Goal: Task Accomplishment & Management: Manage account settings

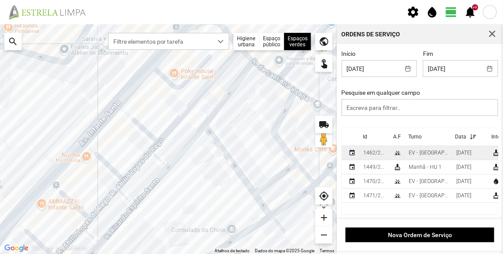
scroll to position [1, 0]
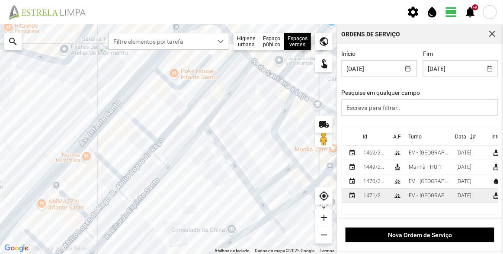
click at [418, 196] on div "EV - [GEOGRAPHIC_DATA] B" at bounding box center [429, 196] width 41 height 6
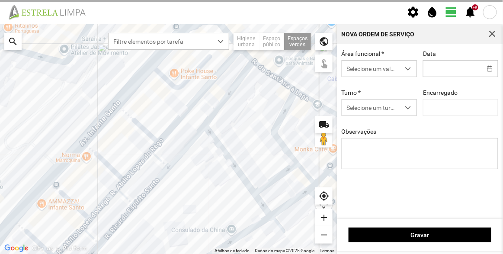
type input "[DATE]"
type textarea "[PERSON_NAME] do Rego"
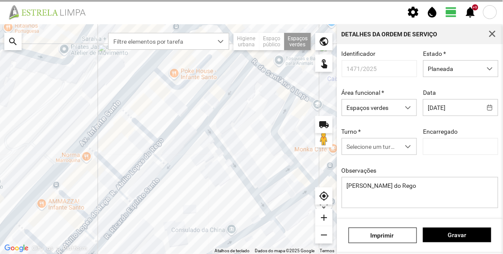
type input "[PERSON_NAME]"
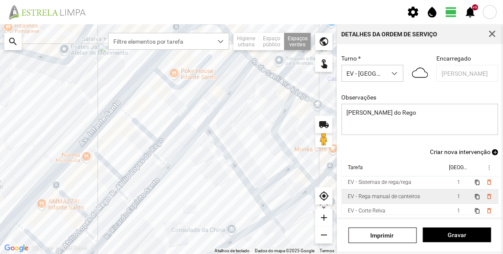
scroll to position [53, 0]
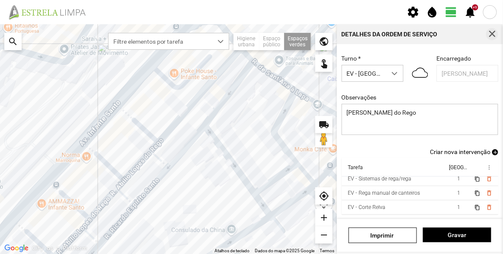
click at [492, 35] on span "button" at bounding box center [493, 34] width 8 height 8
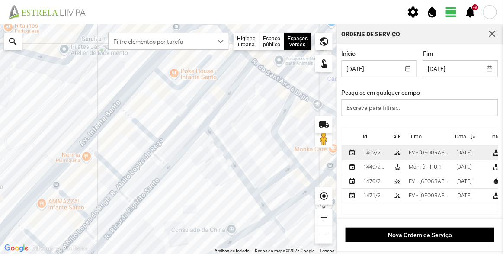
click at [382, 153] on div "1462/2025" at bounding box center [375, 153] width 23 height 6
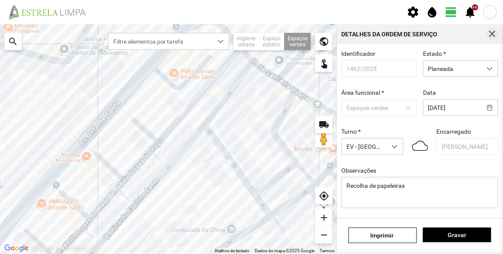
click at [490, 34] on span "button" at bounding box center [493, 34] width 8 height 8
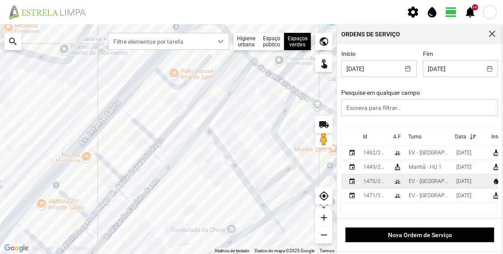
click at [377, 181] on div "1470/2025" at bounding box center [375, 181] width 23 height 6
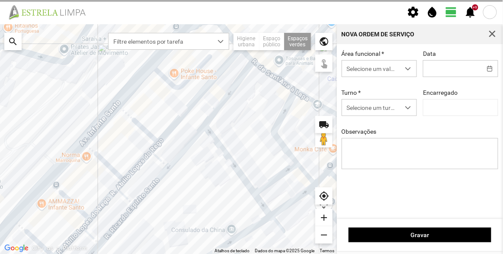
type input "[DATE]"
type input "[PERSON_NAME]"
type textarea "Av. Infante Santo"
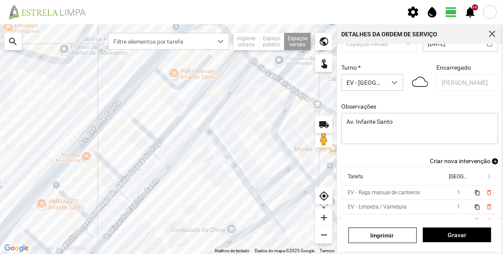
scroll to position [75, 0]
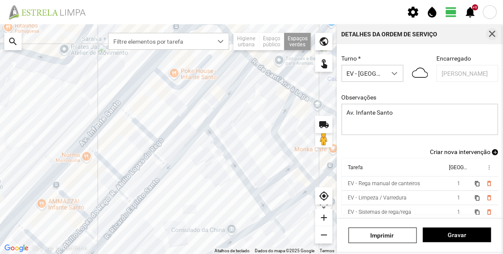
click at [492, 35] on span "button" at bounding box center [493, 34] width 8 height 8
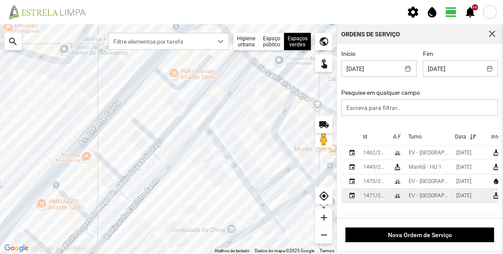
click at [385, 193] on td "1471/2025" at bounding box center [375, 196] width 30 height 14
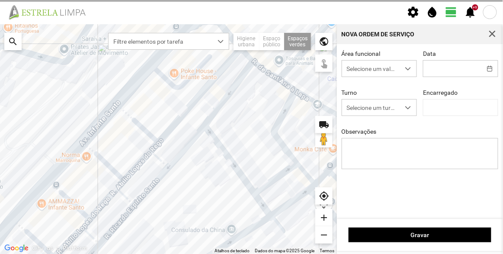
type input "[DATE]"
type textarea "[PERSON_NAME] do Rego"
type input "[PERSON_NAME]"
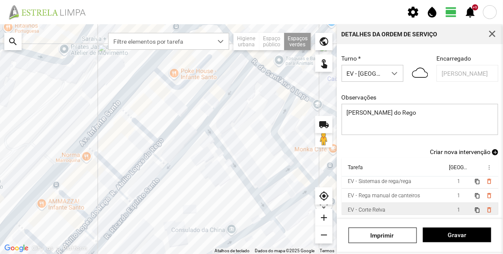
scroll to position [53, 0]
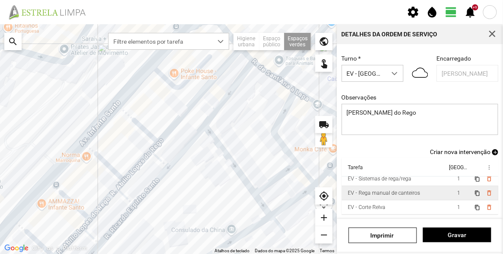
click at [400, 190] on div "EV - Rega manual de canteiros" at bounding box center [384, 193] width 72 height 6
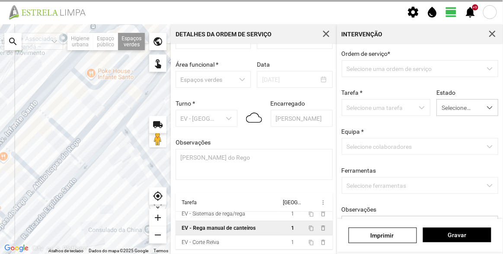
scroll to position [30, 0]
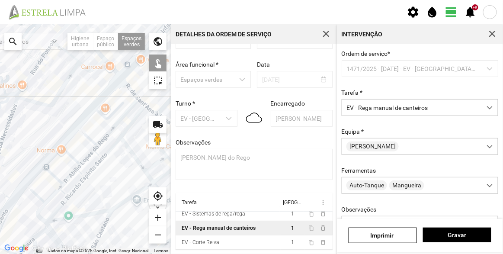
drag, startPoint x: 100, startPoint y: 186, endPoint x: 112, endPoint y: 168, distance: 20.9
click at [112, 170] on div at bounding box center [85, 139] width 171 height 230
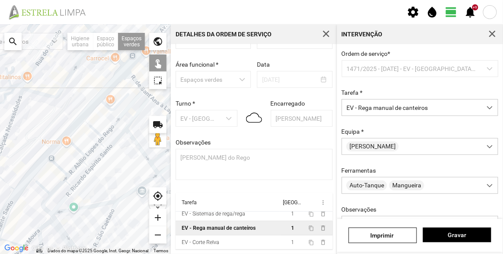
click at [105, 147] on div at bounding box center [85, 139] width 171 height 230
click at [87, 168] on div at bounding box center [85, 139] width 171 height 230
click at [104, 148] on div at bounding box center [85, 139] width 171 height 230
click at [72, 187] on div at bounding box center [85, 139] width 171 height 230
click at [86, 167] on div at bounding box center [85, 139] width 171 height 230
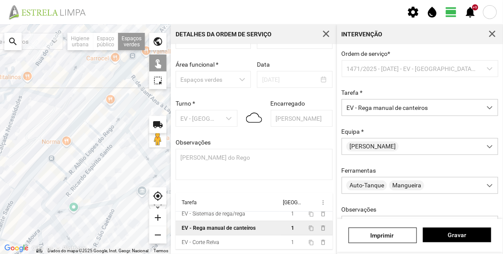
click at [87, 167] on div at bounding box center [85, 139] width 171 height 230
click at [71, 187] on div at bounding box center [85, 139] width 171 height 230
click at [474, 234] on span "Gravar" at bounding box center [457, 235] width 59 height 7
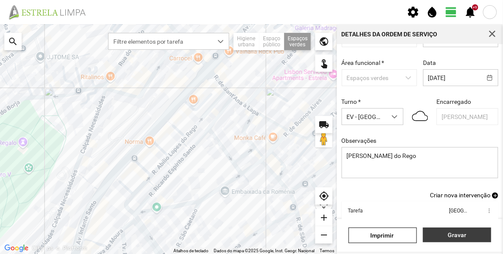
click at [455, 236] on span "Gravar" at bounding box center [457, 235] width 59 height 7
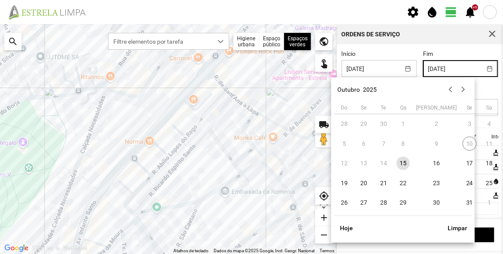
click at [454, 70] on input "[DATE]" at bounding box center [453, 69] width 58 height 16
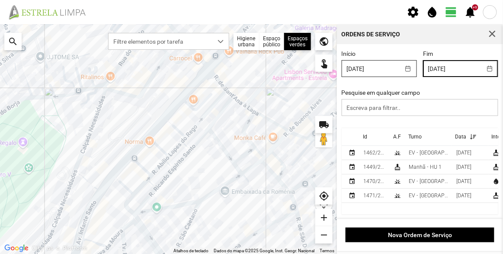
click at [375, 68] on input "[DATE]" at bounding box center [371, 69] width 58 height 16
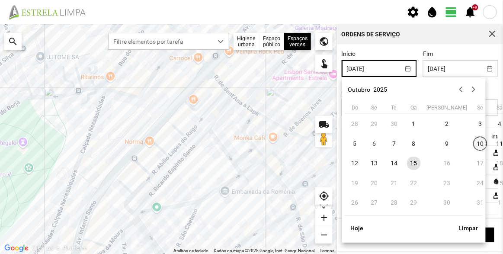
click at [474, 144] on span "10" at bounding box center [481, 144] width 14 height 14
type input "[DATE]"
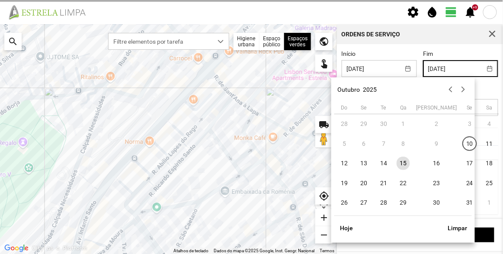
click at [440, 67] on input "[DATE]" at bounding box center [453, 69] width 58 height 16
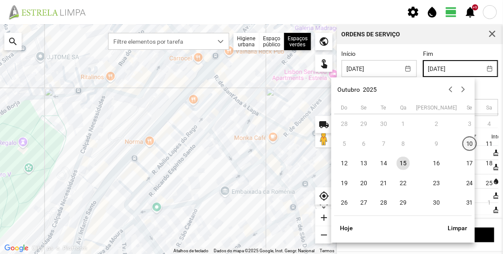
click at [463, 143] on span "10" at bounding box center [470, 144] width 14 height 14
type input "[DATE]"
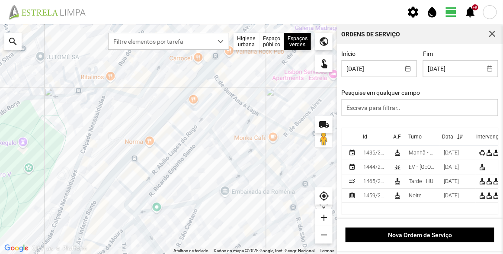
scroll to position [1, 0]
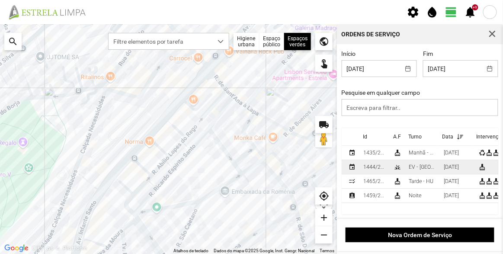
click at [391, 167] on td "grass" at bounding box center [397, 167] width 15 height 14
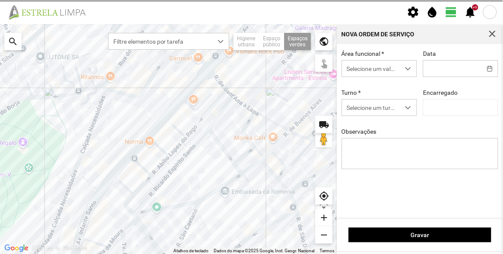
type input "[DATE]"
type input "[PERSON_NAME]"
type textarea "Recolha de papeleiras"
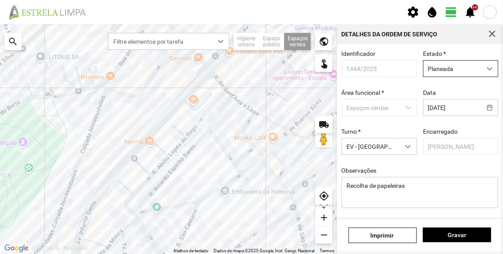
click at [448, 70] on span "Planeada" at bounding box center [453, 69] width 58 height 16
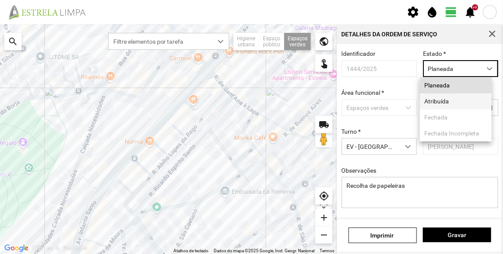
click at [447, 103] on li "Atribuída" at bounding box center [456, 101] width 72 height 16
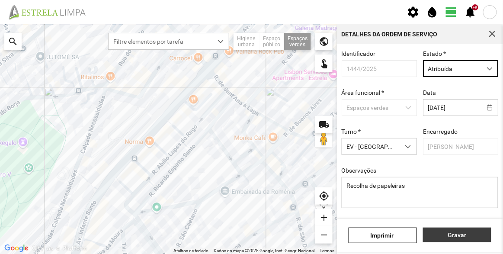
click at [464, 236] on span "Gravar" at bounding box center [457, 235] width 59 height 7
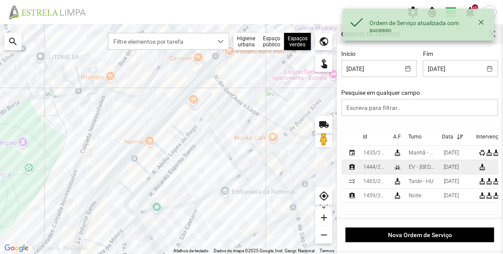
click at [386, 168] on div "1444/2025" at bounding box center [375, 167] width 23 height 6
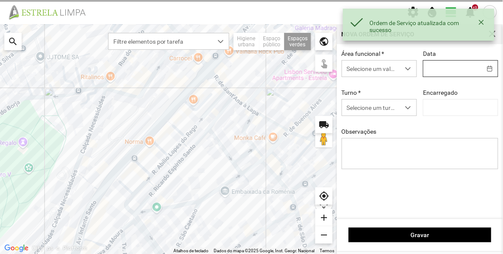
type input "[DATE]"
type textarea "Recolha de papeleiras"
type input "[PERSON_NAME]"
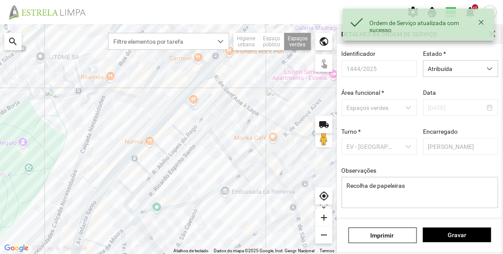
click at [454, 59] on div "Estado * Atribuída" at bounding box center [460, 63] width 81 height 27
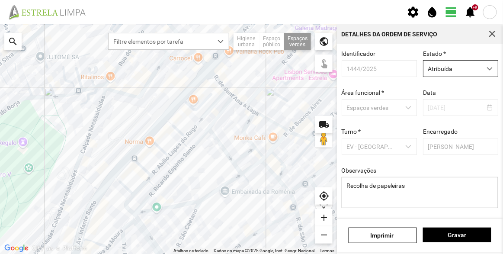
click at [455, 66] on span "Atribuída" at bounding box center [453, 69] width 58 height 16
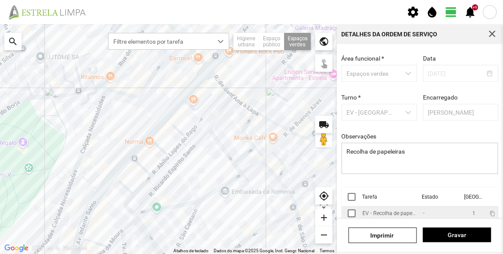
scroll to position [65, 0]
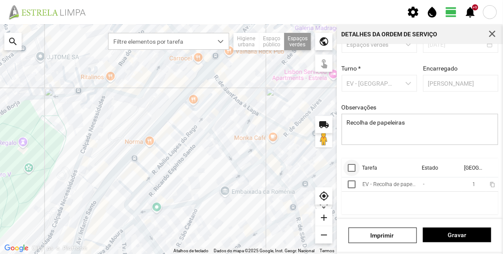
click at [350, 168] on div at bounding box center [352, 168] width 8 height 8
click at [486, 165] on span "more_vert" at bounding box center [489, 167] width 7 height 7
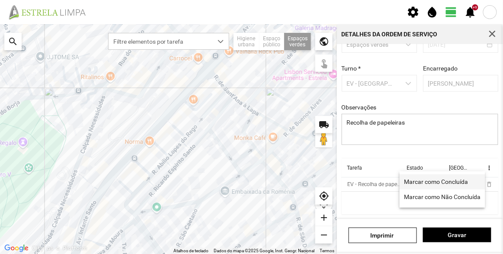
click at [438, 180] on span "Marcar como Concluída" at bounding box center [437, 182] width 64 height 6
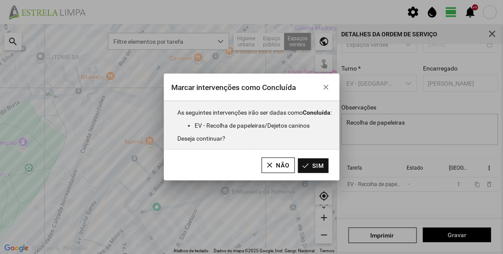
click at [316, 163] on button "Sim" at bounding box center [313, 165] width 31 height 15
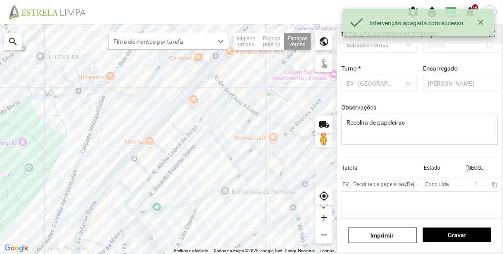
scroll to position [0, 0]
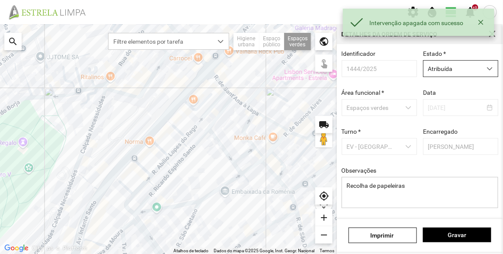
click at [432, 62] on span "Atribuída" at bounding box center [453, 69] width 58 height 16
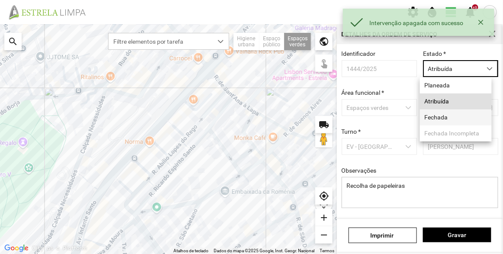
click at [442, 119] on li "Fechada" at bounding box center [456, 118] width 72 height 16
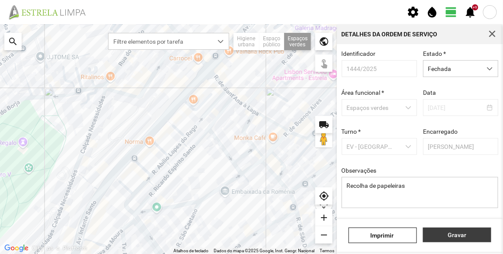
click at [464, 237] on span "Gravar" at bounding box center [457, 235] width 59 height 7
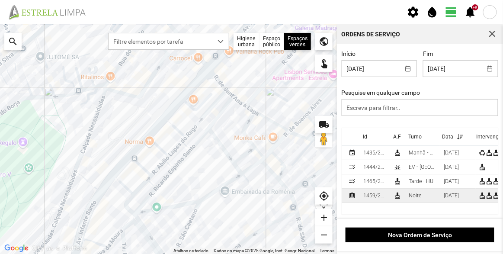
scroll to position [1, 0]
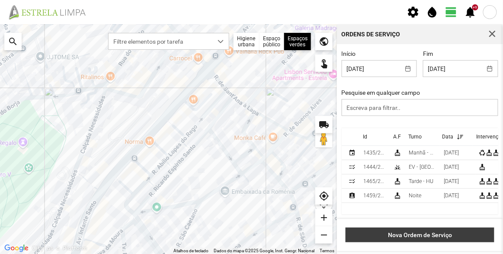
click at [416, 236] on span "Nova Ordem de Serviço" at bounding box center [421, 235] width 140 height 7
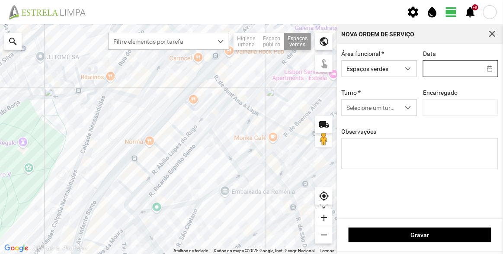
click at [457, 70] on input "text" at bounding box center [453, 69] width 58 height 16
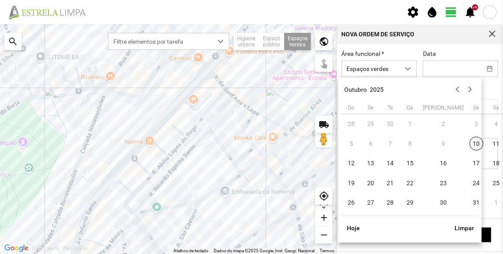
click at [470, 144] on span "10" at bounding box center [477, 144] width 14 height 14
type input "[DATE]"
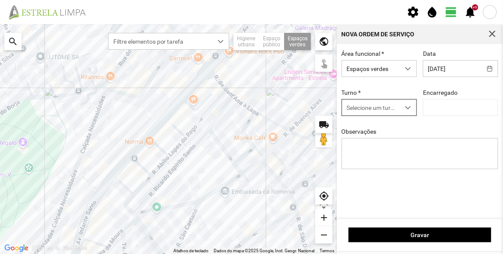
click at [371, 105] on span "Selecione um turno" at bounding box center [371, 108] width 58 height 16
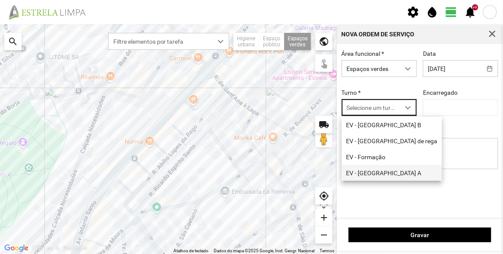
click at [382, 177] on li "EV - [GEOGRAPHIC_DATA] A" at bounding box center [392, 173] width 100 height 16
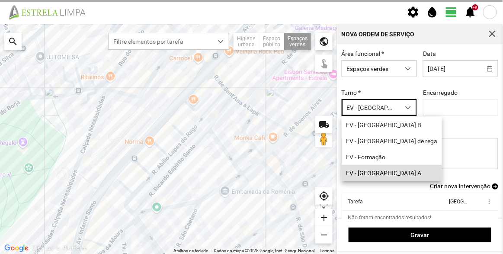
type input "[PERSON_NAME]"
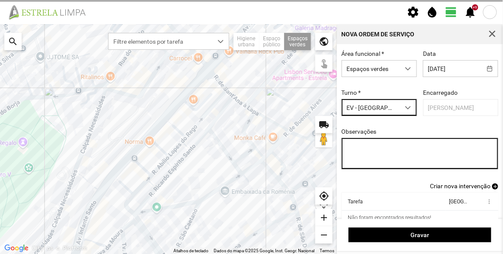
click at [375, 150] on textarea "Observações" at bounding box center [420, 153] width 157 height 31
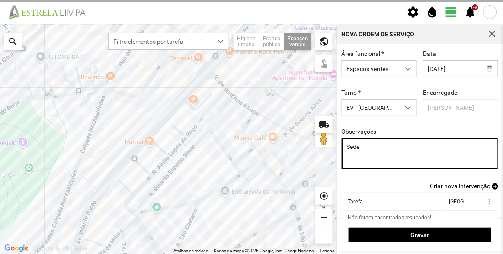
type textarea "Sede"
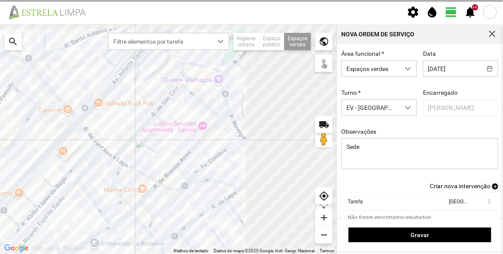
drag, startPoint x: 291, startPoint y: 116, endPoint x: 137, endPoint y: 168, distance: 162.6
click at [141, 171] on div at bounding box center [168, 139] width 337 height 230
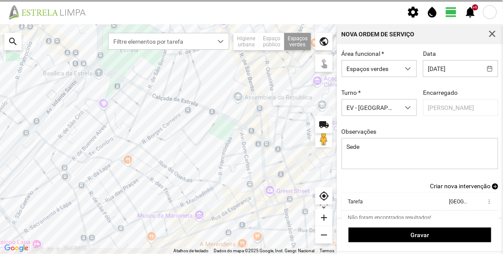
drag, startPoint x: 203, startPoint y: 118, endPoint x: 164, endPoint y: 104, distance: 41.6
click at [164, 104] on div at bounding box center [168, 139] width 337 height 230
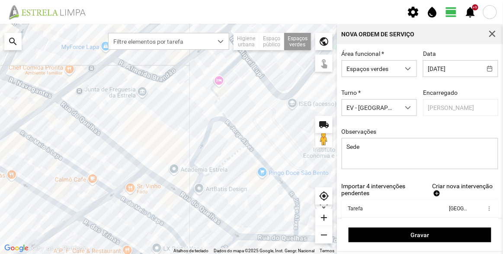
drag, startPoint x: 113, startPoint y: 133, endPoint x: 168, endPoint y: 158, distance: 60.6
click at [168, 158] on div at bounding box center [168, 139] width 337 height 230
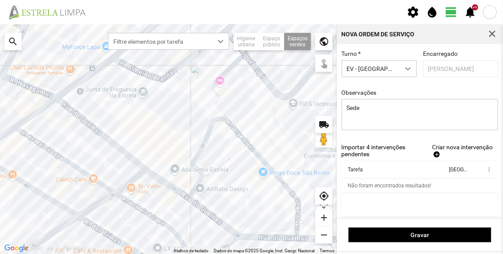
click at [437, 154] on link "Criar nova intervenção add" at bounding box center [465, 151] width 66 height 14
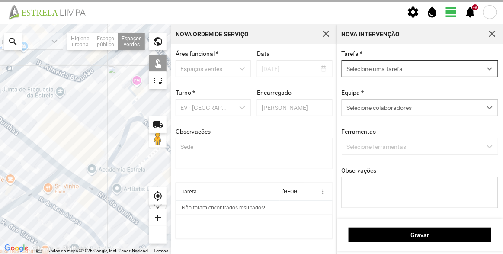
click at [376, 68] on span "Selecione uma tarefa" at bounding box center [411, 69] width 139 height 16
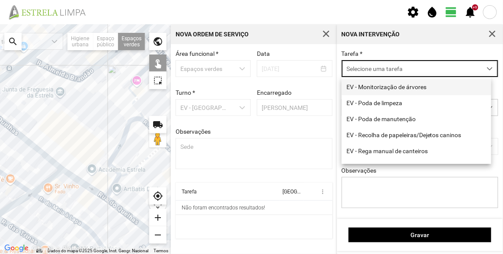
scroll to position [110, 0]
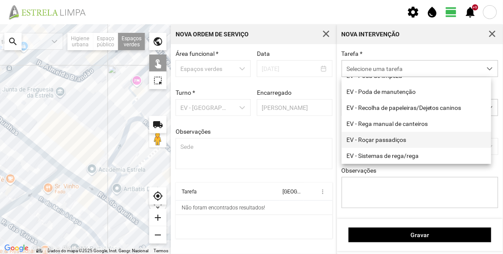
click at [401, 138] on li "EV - Roçar passadiços" at bounding box center [417, 140] width 150 height 16
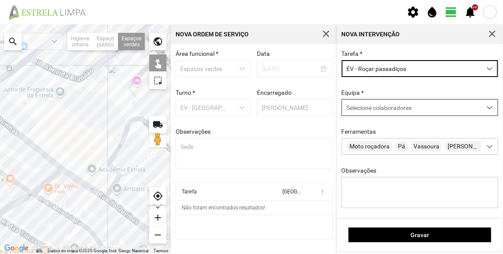
click at [379, 103] on div "Selecione colaboradores" at bounding box center [411, 108] width 139 height 16
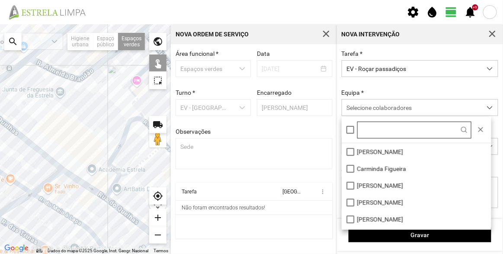
scroll to position [4, 36]
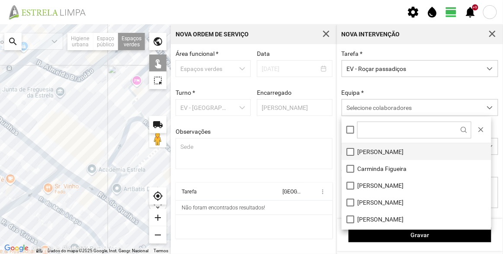
click at [383, 150] on li "[PERSON_NAME]" at bounding box center [417, 151] width 150 height 17
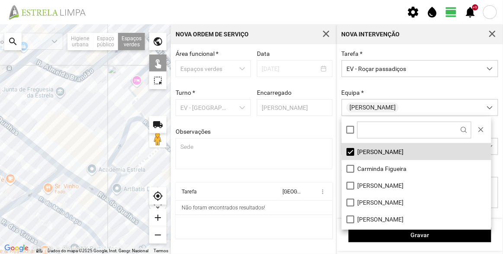
click at [123, 130] on div at bounding box center [85, 139] width 171 height 230
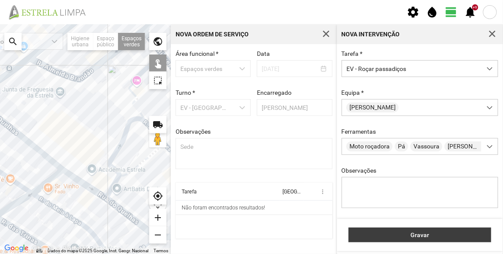
click at [407, 231] on button "Gravar" at bounding box center [420, 235] width 143 height 15
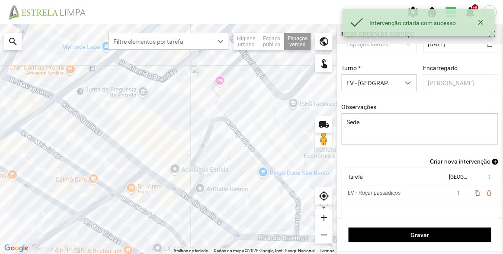
scroll to position [36, 0]
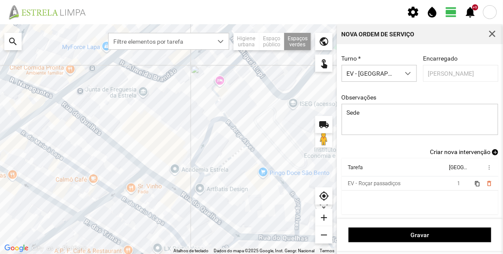
click at [458, 153] on span "Criar nova intervenção" at bounding box center [460, 151] width 61 height 7
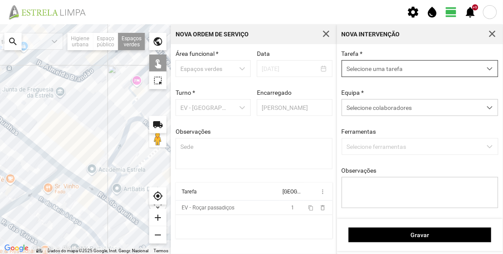
click at [378, 66] on span "Selecione uma tarefa" at bounding box center [411, 69] width 139 height 16
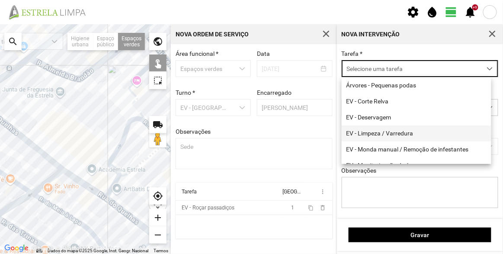
scroll to position [39, 0]
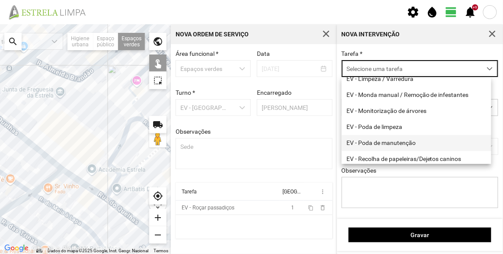
click at [394, 158] on ul "Árvores - Pequenas podas EV - Corte Relva EV - Deservagem EV - Limpeza / Varred…" at bounding box center [417, 119] width 150 height 192
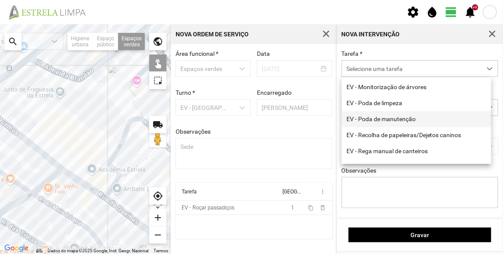
click at [393, 120] on li "EV - Poda de manutenção" at bounding box center [417, 119] width 150 height 16
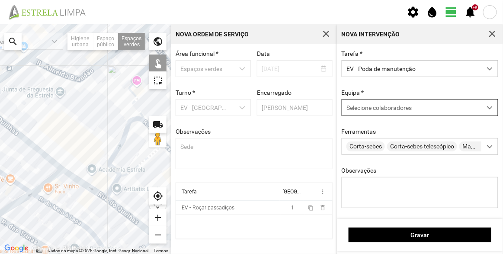
click at [379, 113] on div "Selecione colaboradores" at bounding box center [411, 108] width 139 height 16
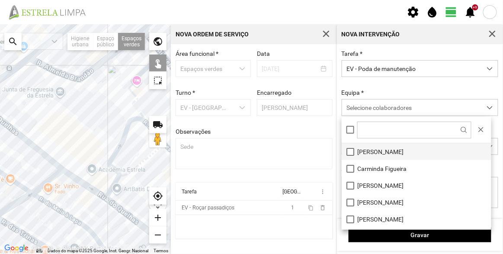
click at [374, 151] on li "[PERSON_NAME]" at bounding box center [417, 151] width 150 height 17
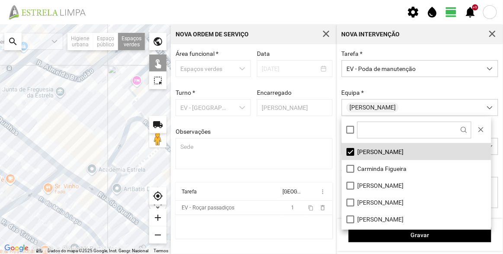
click at [123, 110] on div at bounding box center [85, 139] width 171 height 230
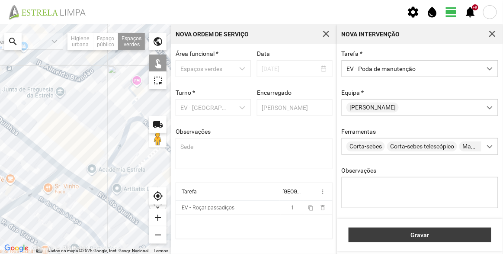
click at [438, 237] on span "Gravar" at bounding box center [421, 235] width 134 height 7
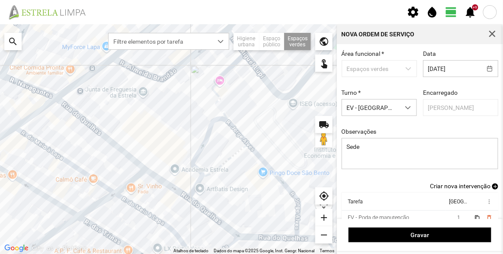
scroll to position [36, 0]
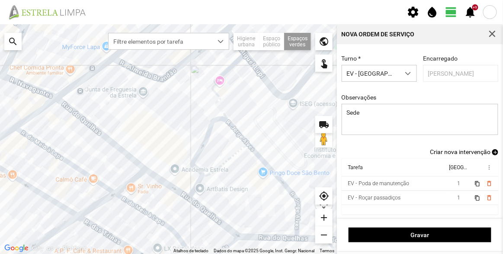
click at [462, 153] on span "Criar nova intervenção" at bounding box center [460, 151] width 61 height 7
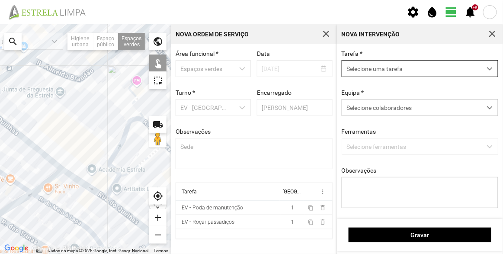
click at [380, 68] on span "Selecione uma tarefa" at bounding box center [411, 69] width 139 height 16
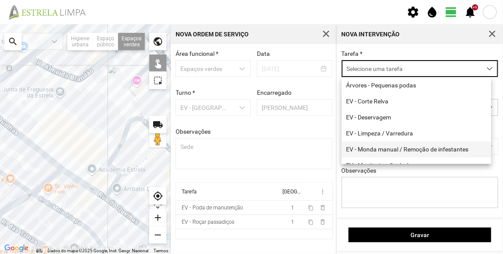
click at [408, 150] on li "EV - Monda manual / Remoção de infestantes" at bounding box center [417, 150] width 150 height 16
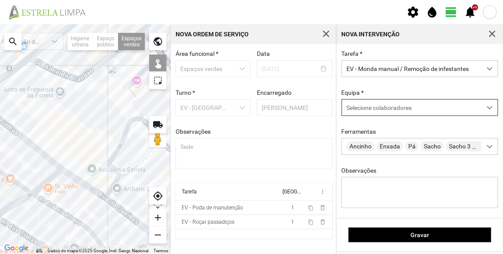
click at [374, 106] on span "Selecione colaboradores" at bounding box center [379, 107] width 65 height 7
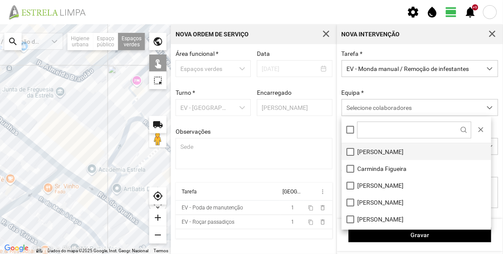
click at [380, 150] on li "[PERSON_NAME]" at bounding box center [417, 151] width 150 height 17
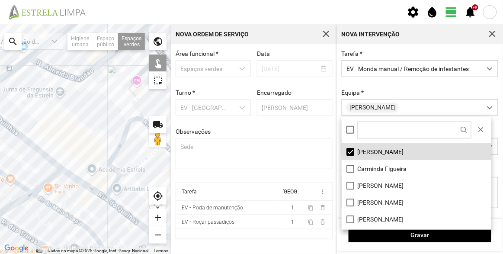
click at [126, 108] on div at bounding box center [85, 139] width 171 height 230
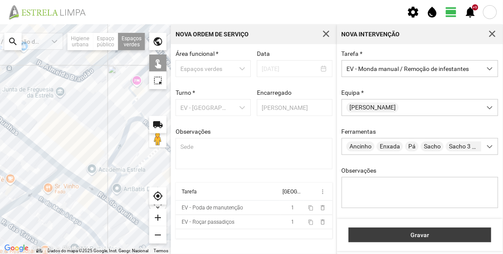
click at [402, 236] on span "Gravar" at bounding box center [421, 235] width 134 height 7
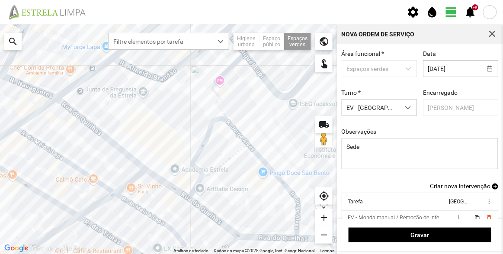
click at [458, 183] on div "Área funcional * Espaços verdes Data [DATE] Turno * EV - [GEOGRAPHIC_DATA] A En…" at bounding box center [420, 116] width 163 height 132
click at [459, 187] on span "Criar nova intervenção" at bounding box center [460, 186] width 61 height 7
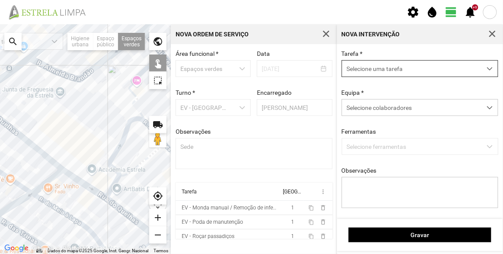
click at [374, 70] on span "Selecione uma tarefa" at bounding box center [411, 69] width 139 height 16
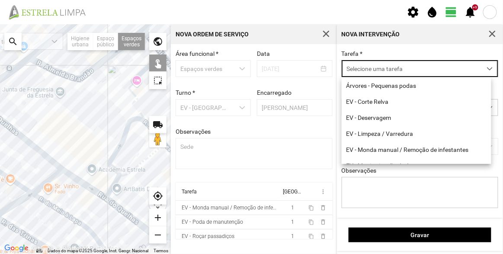
scroll to position [4, 36]
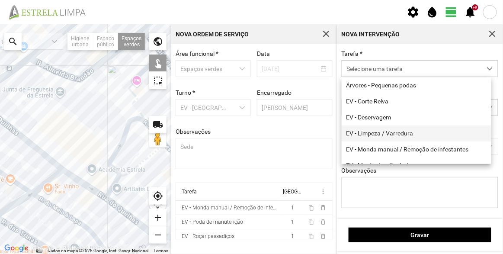
click at [388, 138] on li "EV - Limpeza / Varredura" at bounding box center [417, 134] width 150 height 16
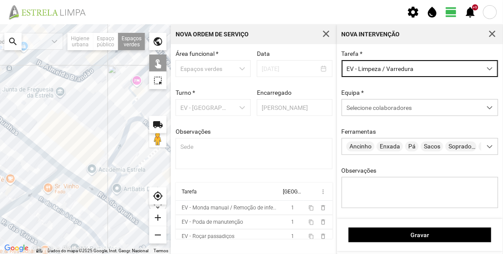
click at [384, 117] on div "Tarefa * EV - Limpeza / Varredura Equipa * Selecione colaboradores Ferramentas …" at bounding box center [420, 135] width 163 height 171
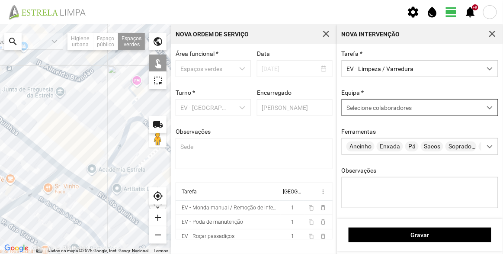
click at [384, 110] on span "Selecione colaboradores" at bounding box center [379, 107] width 65 height 7
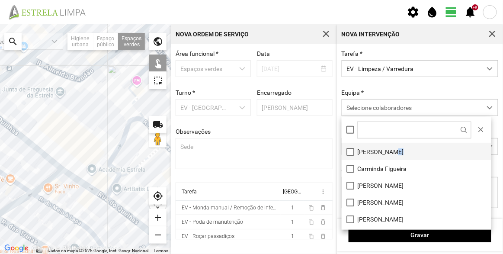
click at [387, 149] on li "[PERSON_NAME]" at bounding box center [417, 151] width 150 height 17
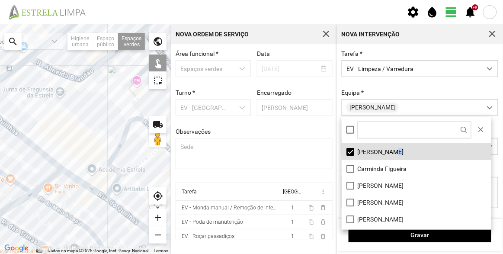
click at [128, 112] on div at bounding box center [85, 139] width 171 height 230
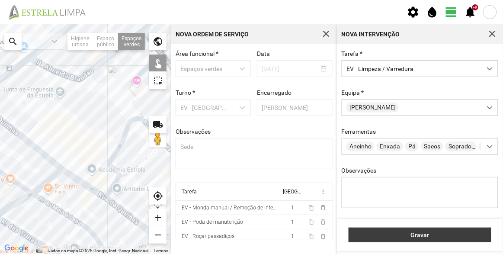
click at [422, 235] on span "Gravar" at bounding box center [421, 235] width 134 height 7
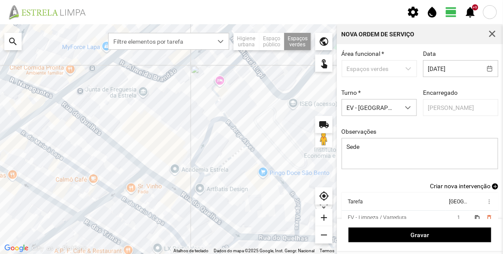
click at [466, 188] on span "Criar nova intervenção" at bounding box center [460, 186] width 61 height 7
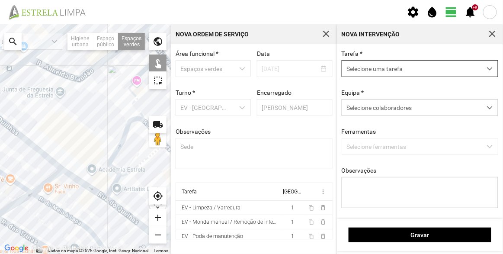
click at [376, 68] on span "Selecione uma tarefa" at bounding box center [411, 69] width 139 height 16
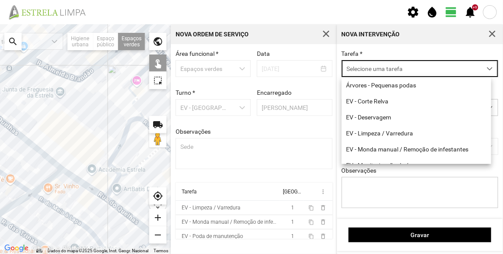
click at [384, 50] on div "Tarefa * Selecione uma tarefa" at bounding box center [420, 63] width 163 height 27
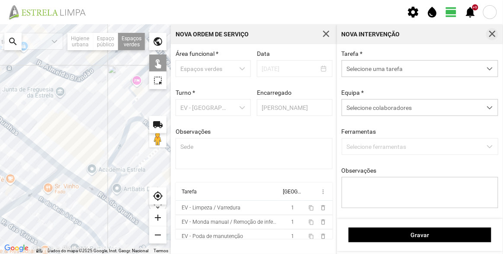
click at [494, 34] on span "button" at bounding box center [493, 34] width 8 height 8
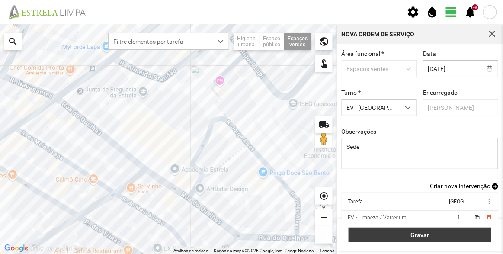
click at [426, 229] on button "Gravar" at bounding box center [420, 235] width 143 height 15
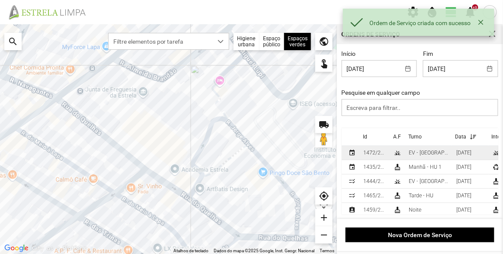
click at [375, 151] on div "1472/2025" at bounding box center [375, 153] width 23 height 6
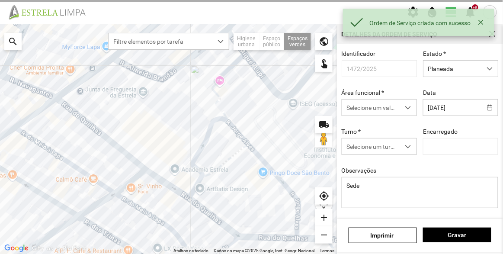
type input "[PERSON_NAME]"
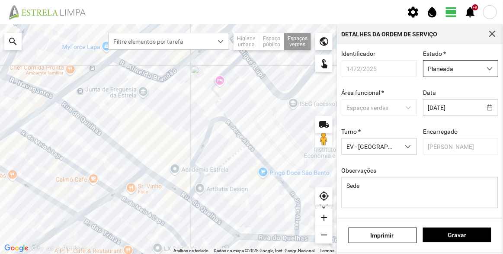
click at [442, 66] on span "Planeada" at bounding box center [453, 69] width 58 height 16
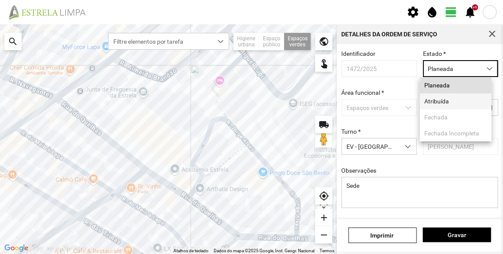
click at [442, 101] on li "Atribuída" at bounding box center [456, 101] width 72 height 16
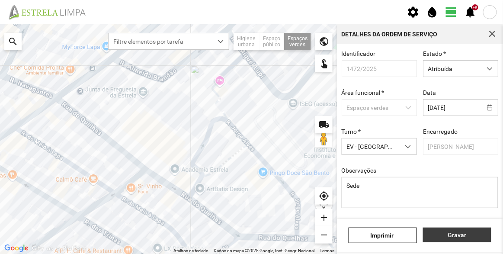
click at [469, 237] on span "Gravar" at bounding box center [457, 235] width 59 height 7
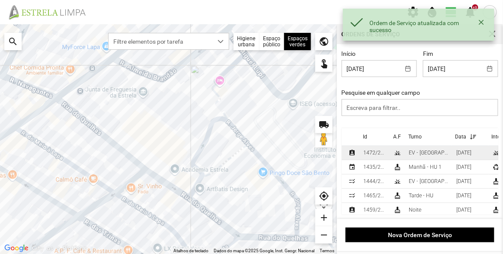
click at [374, 153] on div "1472/2025" at bounding box center [375, 153] width 23 height 6
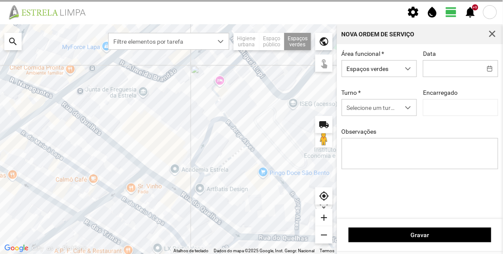
type input "[DATE]"
type input "[PERSON_NAME]"
type textarea "Sede"
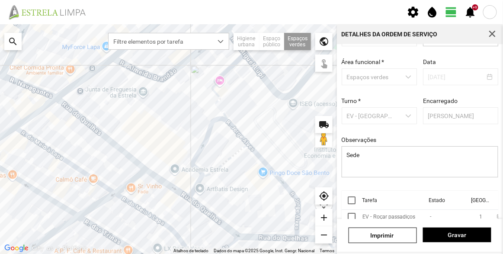
scroll to position [65, 0]
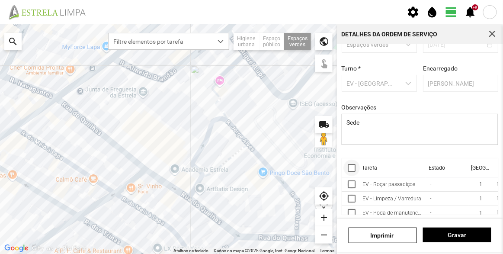
click at [351, 167] on div at bounding box center [352, 168] width 8 height 8
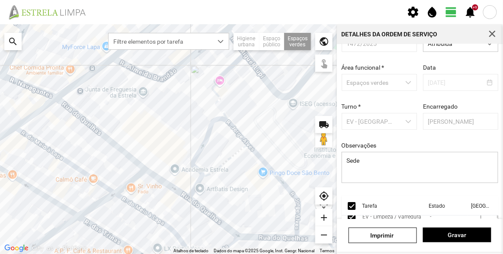
scroll to position [0, 0]
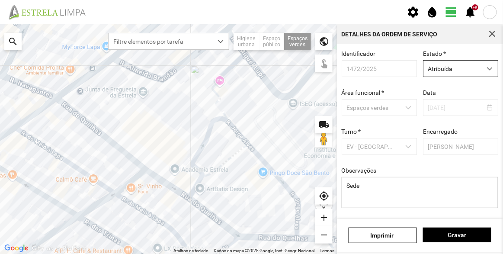
click at [460, 71] on span "Atribuída" at bounding box center [453, 69] width 58 height 16
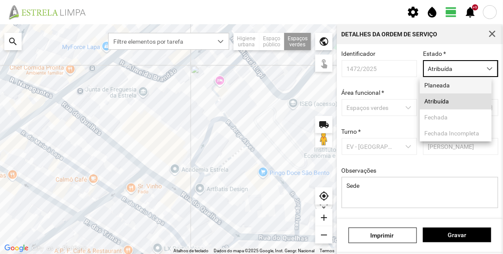
click at [443, 86] on li "Planeada" at bounding box center [456, 85] width 72 height 16
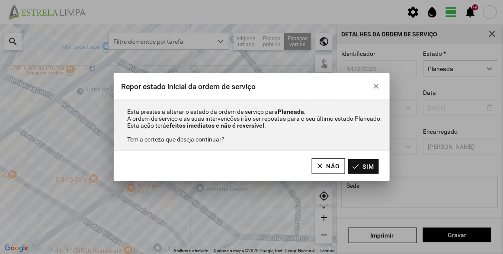
click at [366, 167] on button "Sim" at bounding box center [363, 166] width 31 height 15
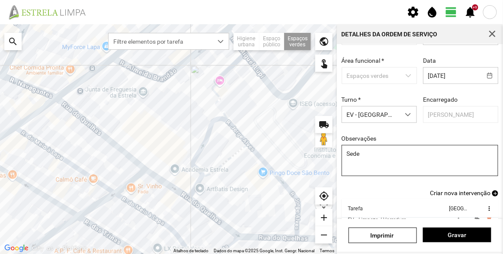
scroll to position [75, 0]
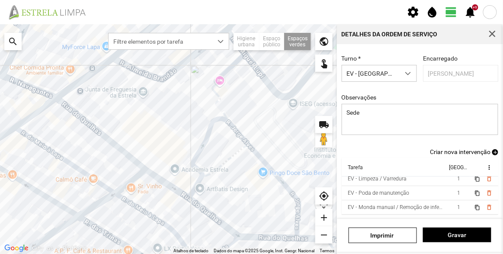
click at [477, 154] on span "Criar nova intervenção" at bounding box center [460, 151] width 61 height 7
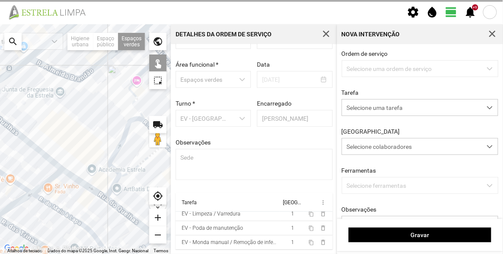
scroll to position [30, 0]
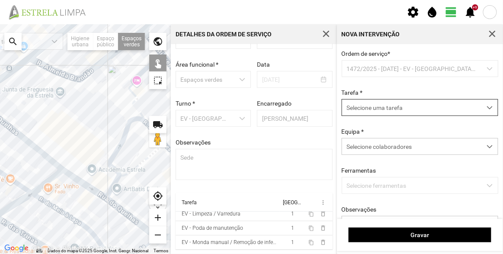
click at [380, 114] on span "Selecione uma tarefa" at bounding box center [411, 108] width 139 height 16
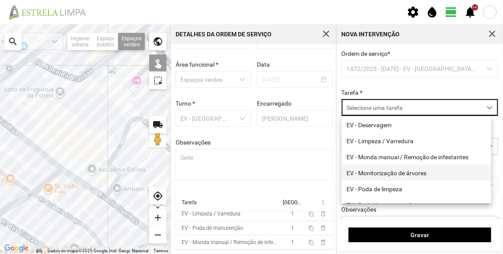
scroll to position [110, 0]
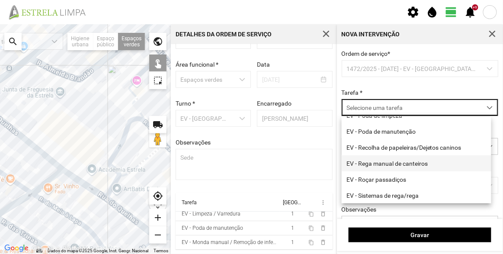
click at [392, 165] on li "EV - Rega manual de canteiros" at bounding box center [417, 163] width 150 height 16
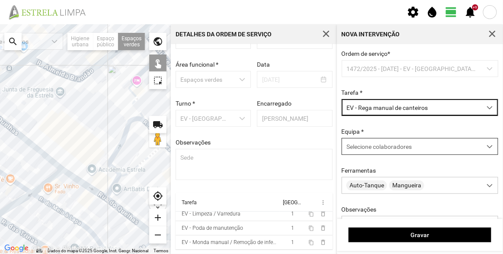
click at [391, 150] on span "Selecione colaboradores" at bounding box center [379, 146] width 65 height 7
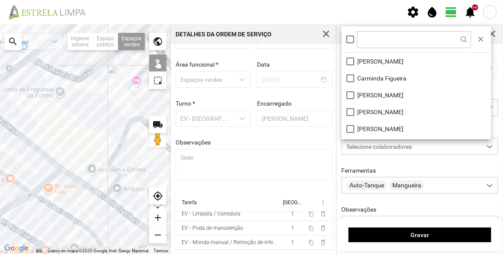
scroll to position [4, 36]
click at [369, 62] on li "[PERSON_NAME]" at bounding box center [417, 61] width 150 height 17
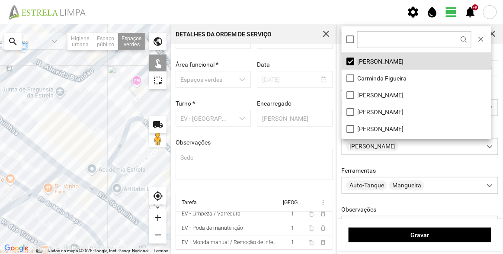
click at [125, 109] on div at bounding box center [85, 139] width 171 height 230
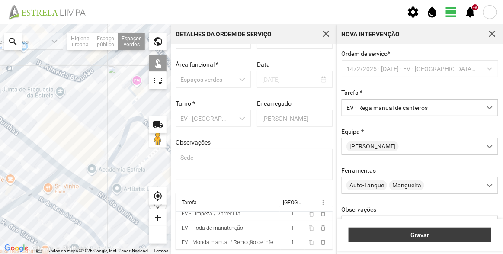
click at [444, 233] on span "Gravar" at bounding box center [421, 235] width 134 height 7
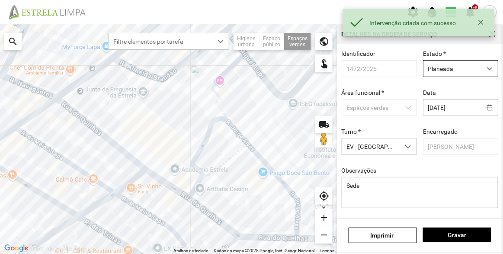
click at [456, 72] on span "Planeada" at bounding box center [453, 69] width 58 height 16
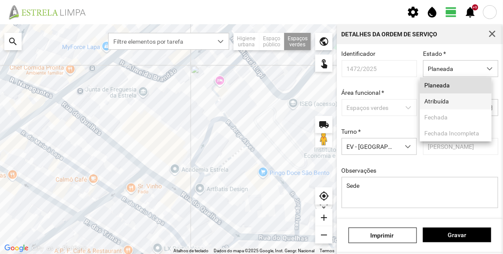
click at [455, 105] on li "Atribuída" at bounding box center [456, 101] width 72 height 16
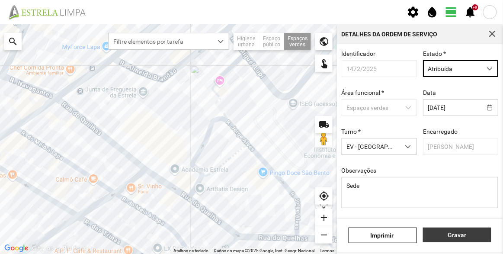
click at [462, 234] on span "Gravar" at bounding box center [457, 235] width 59 height 7
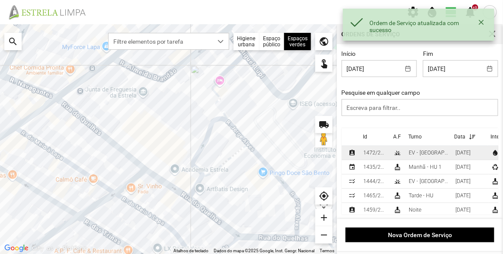
click at [377, 155] on div "1472/2025" at bounding box center [375, 153] width 23 height 6
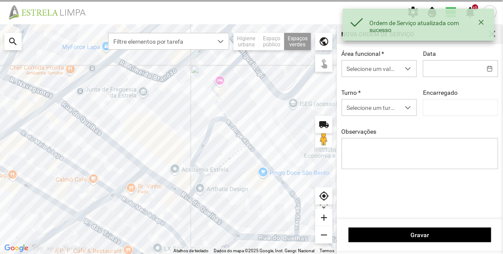
type input "[DATE]"
type textarea "Sede"
type input "[PERSON_NAME]"
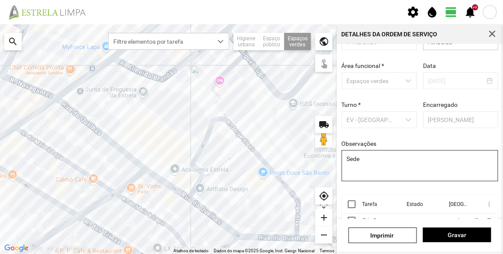
scroll to position [65, 0]
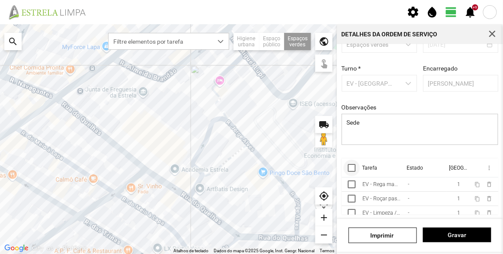
click at [351, 169] on div at bounding box center [352, 168] width 8 height 8
click at [486, 168] on span "more_vert" at bounding box center [489, 167] width 7 height 7
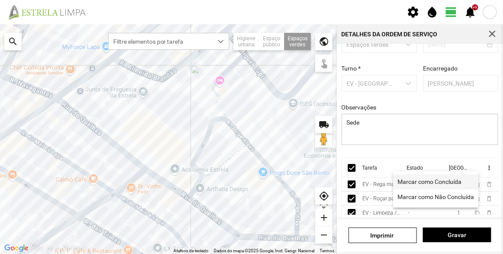
click at [432, 185] on span "Marcar como Concluída" at bounding box center [430, 182] width 64 height 6
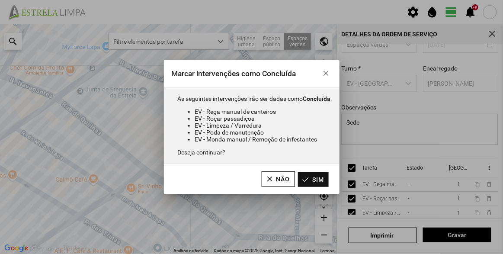
click at [311, 178] on button "Sim" at bounding box center [313, 179] width 31 height 15
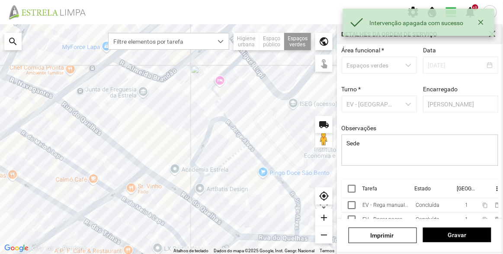
scroll to position [0, 0]
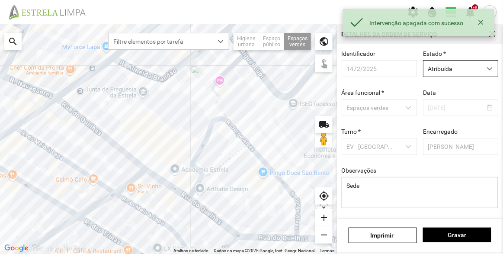
click at [437, 73] on span "Atribuída" at bounding box center [453, 69] width 58 height 16
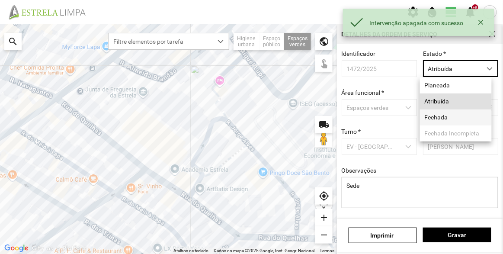
click at [443, 112] on li "Fechada" at bounding box center [456, 118] width 72 height 16
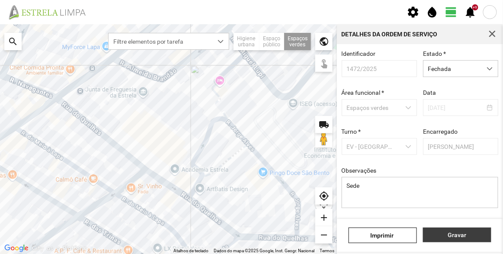
click at [464, 236] on span "Gravar" at bounding box center [457, 235] width 59 height 7
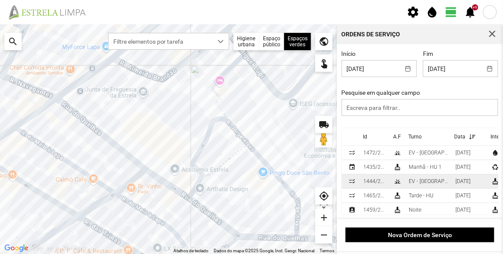
scroll to position [8, 0]
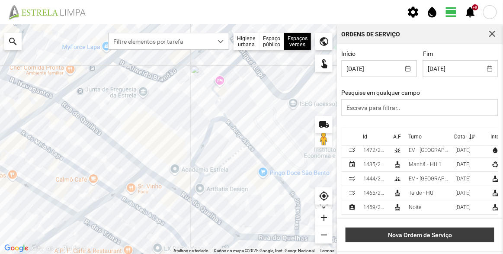
click at [410, 236] on span "Nova Ordem de Serviço" at bounding box center [421, 235] width 140 height 7
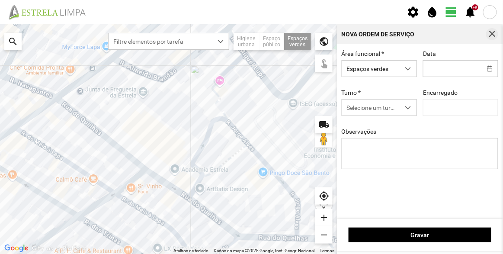
click at [493, 35] on span "button" at bounding box center [493, 34] width 8 height 8
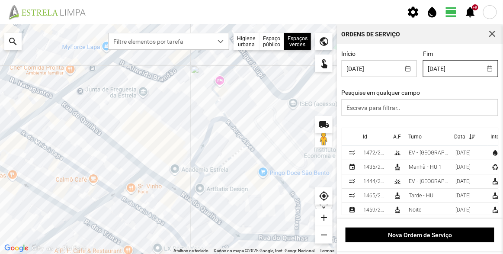
click at [441, 69] on input "[DATE]" at bounding box center [453, 69] width 58 height 16
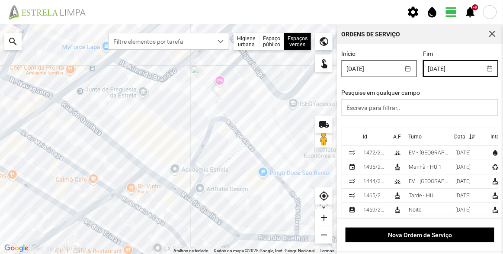
click at [384, 71] on input "[DATE]" at bounding box center [371, 69] width 58 height 16
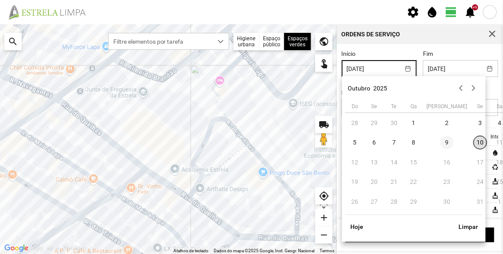
click at [441, 140] on span "9" at bounding box center [448, 143] width 14 height 14
type input "[DATE]"
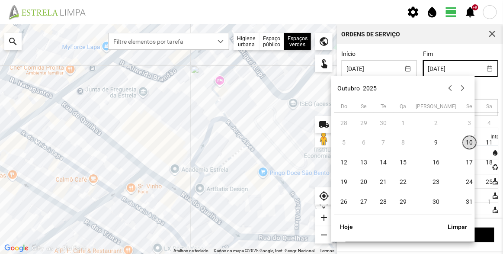
click at [445, 66] on input "[DATE]" at bounding box center [453, 69] width 58 height 16
click at [430, 144] on span "9" at bounding box center [437, 143] width 14 height 14
type input "[DATE]"
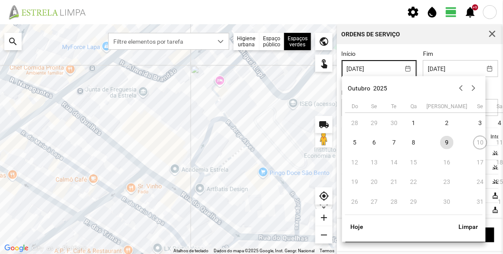
click at [391, 68] on input "[DATE]" at bounding box center [371, 69] width 58 height 16
click at [371, 142] on span "6" at bounding box center [375, 143] width 14 height 14
type input "[DATE]"
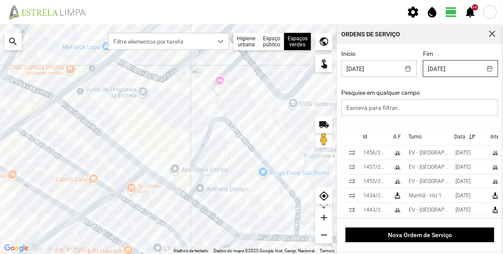
click at [447, 71] on input "[DATE]" at bounding box center [453, 69] width 58 height 16
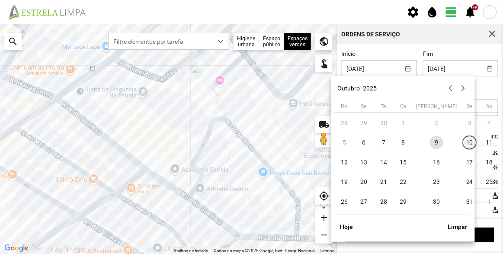
click at [463, 139] on span "10" at bounding box center [470, 143] width 14 height 14
type input "[DATE]"
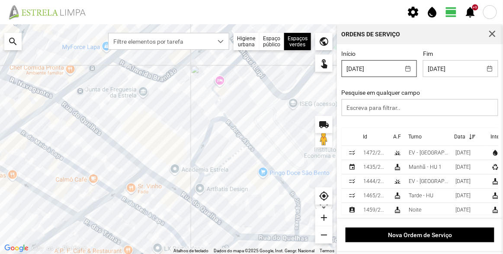
click at [393, 71] on input "[DATE]" at bounding box center [371, 69] width 58 height 16
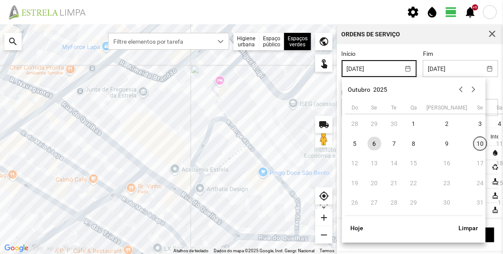
click at [474, 144] on span "10" at bounding box center [481, 144] width 14 height 14
type input "[DATE]"
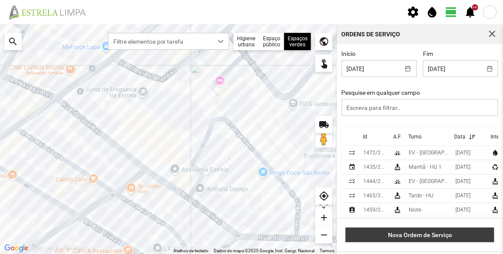
click at [427, 233] on span "Nova Ordem de Serviço" at bounding box center [421, 235] width 140 height 7
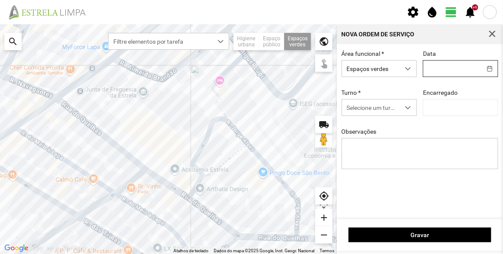
click at [444, 71] on input "text" at bounding box center [453, 69] width 58 height 16
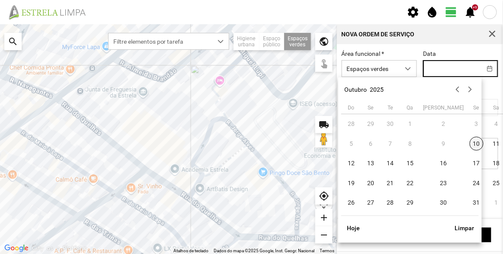
click at [470, 143] on span "10" at bounding box center [477, 144] width 14 height 14
type input "[DATE]"
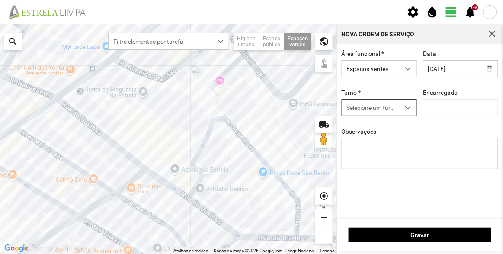
click at [369, 104] on span "Selecione um turno" at bounding box center [371, 108] width 58 height 16
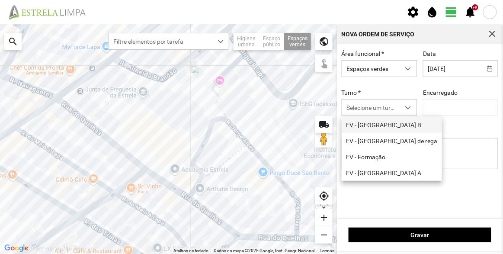
click at [379, 127] on li "EV - [GEOGRAPHIC_DATA] B" at bounding box center [392, 125] width 100 height 16
type input "[PERSON_NAME]"
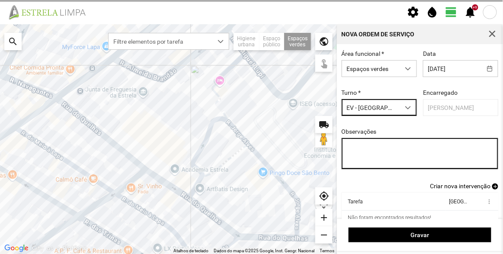
click at [379, 148] on textarea "Observações" at bounding box center [420, 153] width 157 height 31
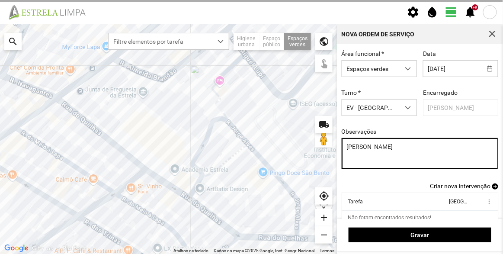
scroll to position [36, 0]
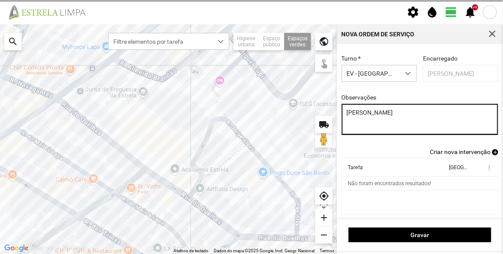
type textarea "[PERSON_NAME]"
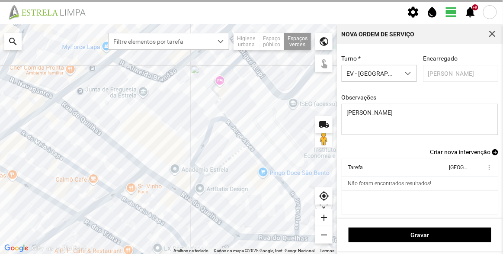
click at [470, 150] on span "Criar nova intervenção" at bounding box center [460, 151] width 61 height 7
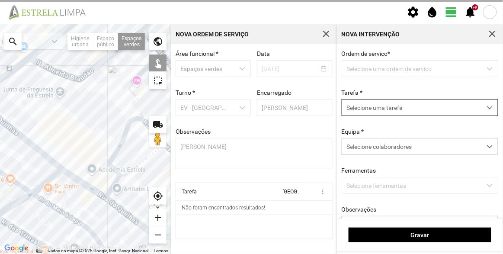
click at [401, 143] on span "Selecione colaboradores" at bounding box center [379, 146] width 65 height 7
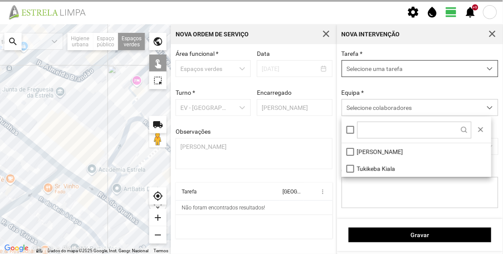
scroll to position [4, 36]
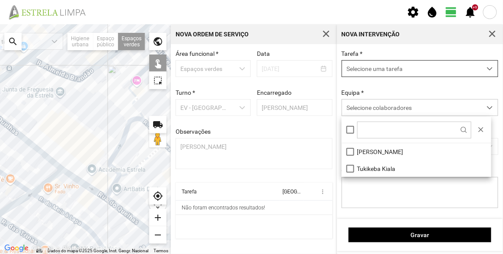
click at [389, 74] on span "Selecione uma tarefa" at bounding box center [411, 69] width 139 height 16
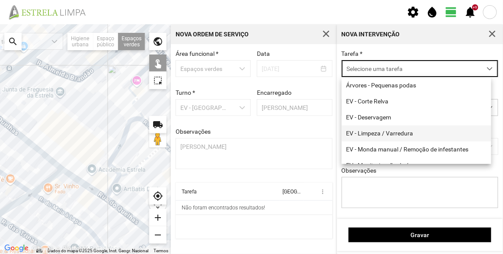
click at [388, 130] on li "EV - Limpeza / Varredura" at bounding box center [417, 134] width 150 height 16
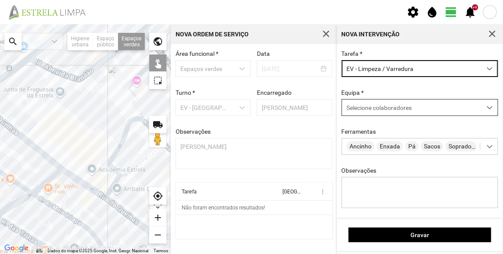
click at [379, 106] on span "Selecione colaboradores" at bounding box center [379, 107] width 65 height 7
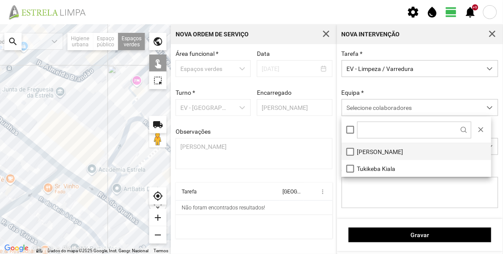
click at [376, 149] on li "[PERSON_NAME]" at bounding box center [417, 151] width 150 height 17
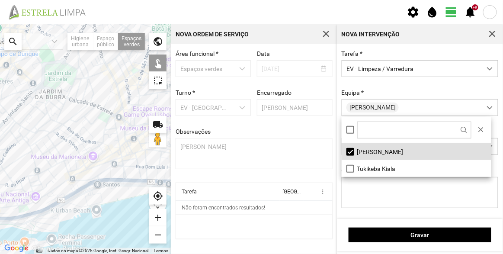
drag, startPoint x: 39, startPoint y: 110, endPoint x: 57, endPoint y: 129, distance: 27.0
click at [57, 129] on div at bounding box center [85, 139] width 171 height 230
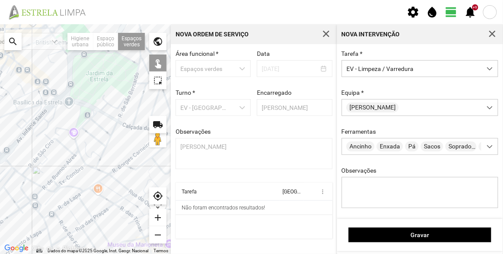
click at [49, 99] on div at bounding box center [85, 139] width 171 height 230
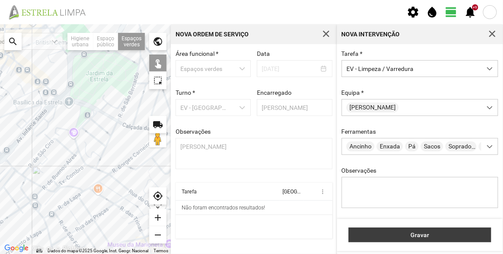
click at [416, 237] on span "Gravar" at bounding box center [421, 235] width 134 height 7
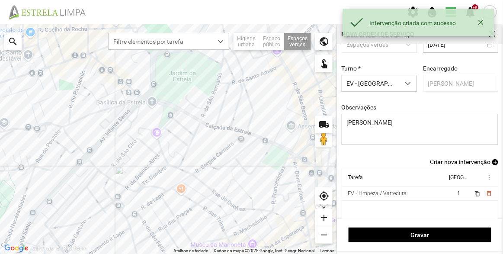
scroll to position [36, 0]
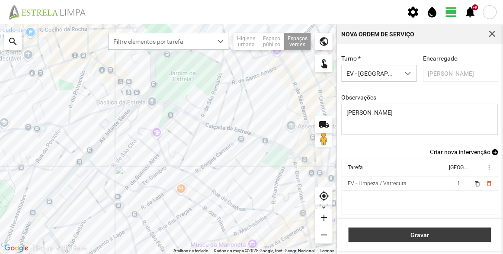
click at [435, 233] on span "Gravar" at bounding box center [421, 235] width 134 height 7
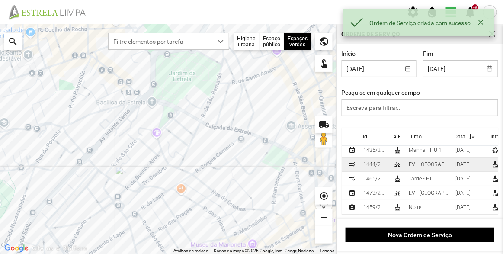
scroll to position [23, 0]
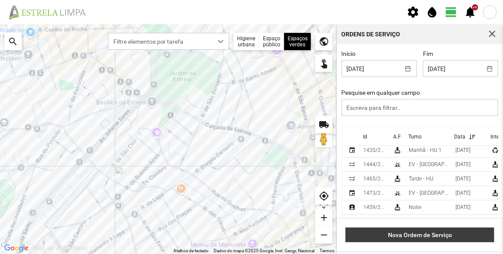
click at [435, 232] on span "Nova Ordem de Serviço" at bounding box center [421, 235] width 140 height 7
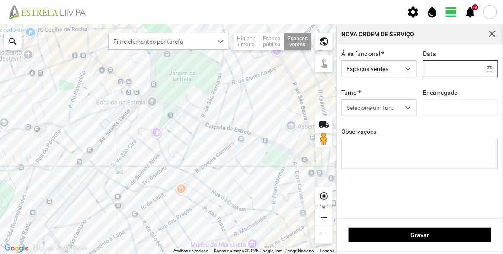
click at [440, 65] on input "text" at bounding box center [453, 69] width 58 height 16
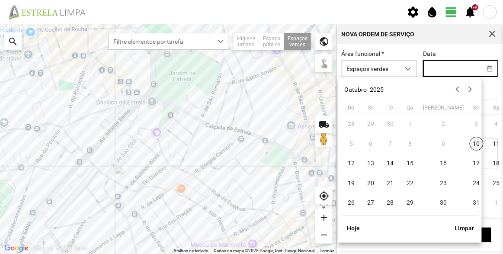
click at [470, 146] on span "10" at bounding box center [477, 144] width 14 height 14
type input "[DATE]"
click at [375, 106] on span "Selecione um turno" at bounding box center [371, 108] width 58 height 16
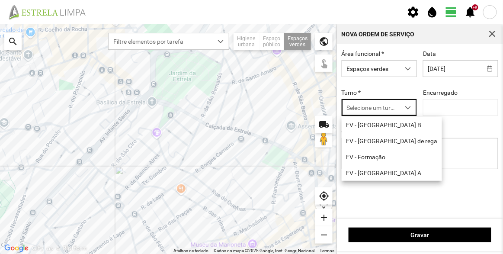
scroll to position [4, 36]
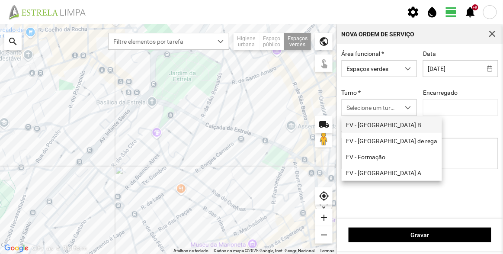
click at [379, 128] on li "EV - [GEOGRAPHIC_DATA] B" at bounding box center [392, 125] width 100 height 16
type input "[PERSON_NAME]"
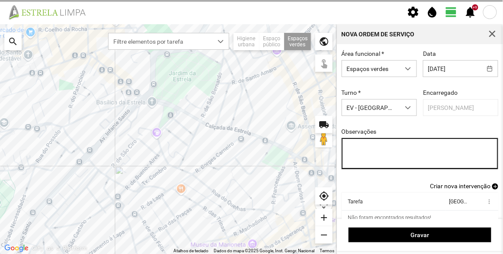
click at [379, 156] on textarea "Observações" at bounding box center [420, 153] width 157 height 31
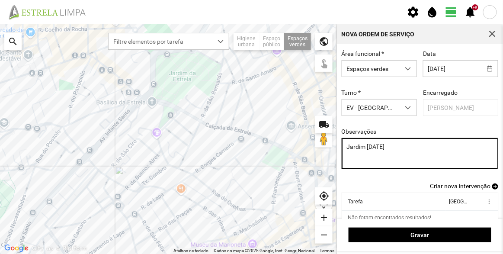
scroll to position [36, 0]
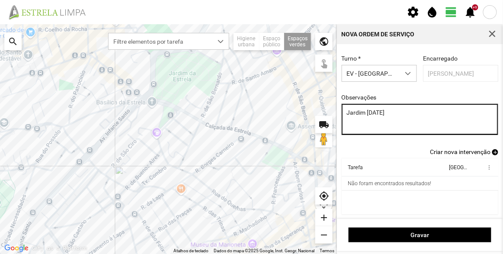
type textarea "Jardim [DATE]"
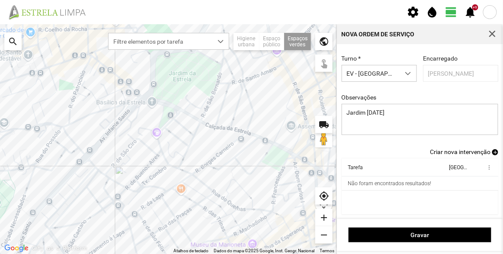
click at [469, 152] on span "Criar nova intervenção" at bounding box center [460, 151] width 61 height 7
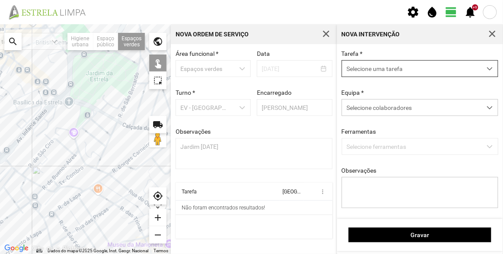
click at [381, 64] on span "Selecione uma tarefa" at bounding box center [411, 69] width 139 height 16
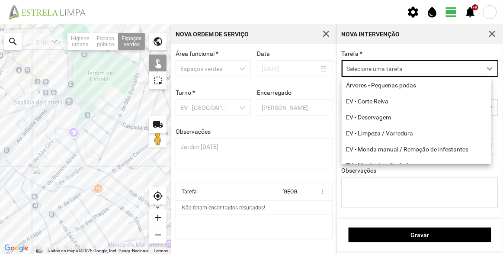
scroll to position [4, 36]
click at [387, 131] on li "EV - Limpeza / Varredura" at bounding box center [417, 134] width 150 height 16
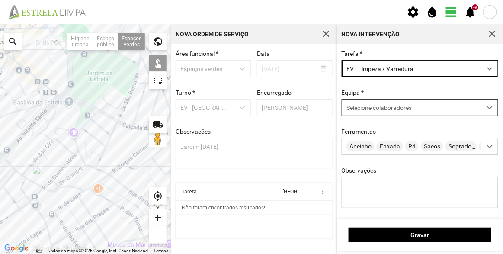
click at [387, 106] on span "Selecione colaboradores" at bounding box center [379, 107] width 65 height 7
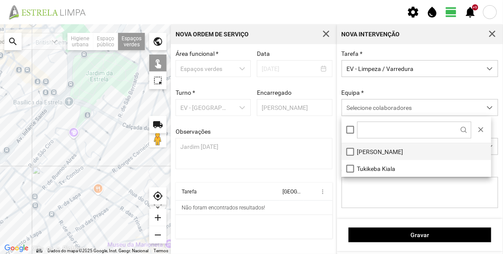
click at [388, 152] on li "[PERSON_NAME]" at bounding box center [417, 151] width 150 height 17
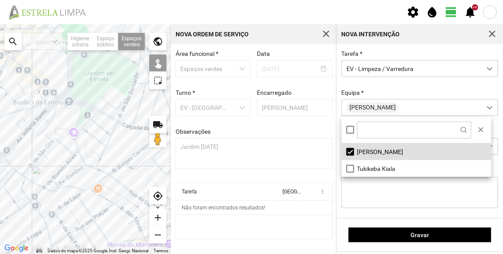
click at [78, 118] on div at bounding box center [85, 139] width 171 height 230
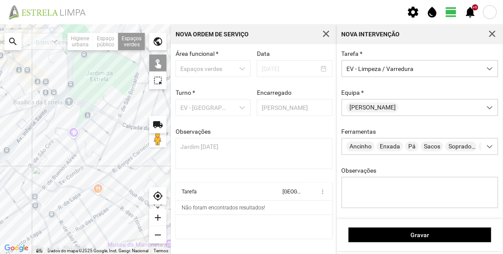
click at [81, 117] on div at bounding box center [85, 139] width 171 height 230
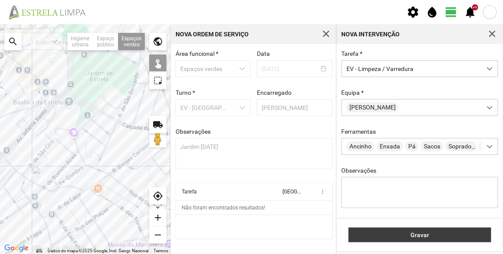
click at [395, 237] on span "Gravar" at bounding box center [421, 235] width 134 height 7
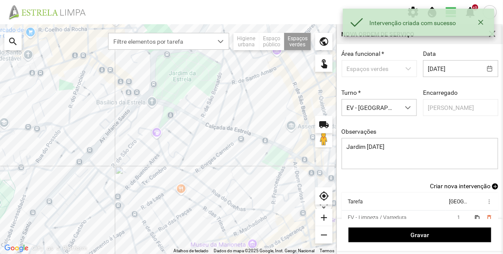
click at [438, 188] on span "Criar nova intervenção" at bounding box center [460, 186] width 61 height 7
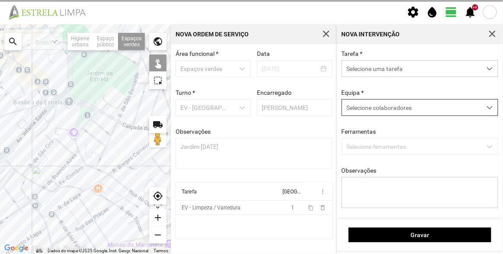
click at [403, 111] on span "Selecione colaboradores" at bounding box center [379, 107] width 65 height 7
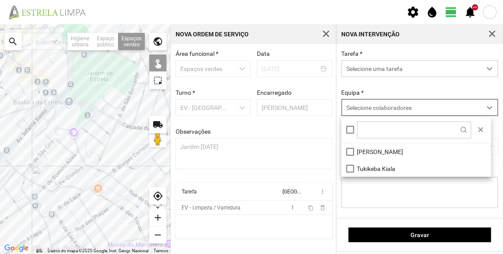
scroll to position [4, 36]
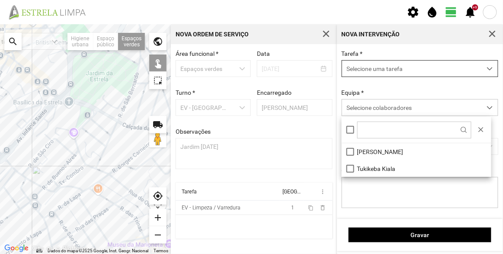
click at [399, 73] on span "Selecione uma tarefa" at bounding box center [411, 69] width 139 height 16
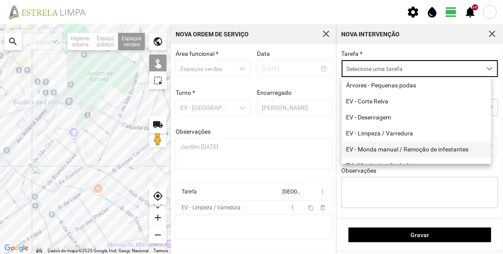
click at [405, 150] on li "EV - Monda manual / Remoção de infestantes" at bounding box center [417, 150] width 150 height 16
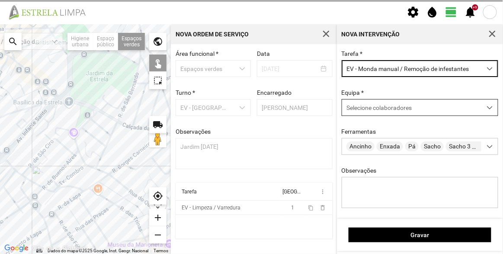
click at [401, 108] on span "Selecione colaboradores" at bounding box center [379, 107] width 65 height 7
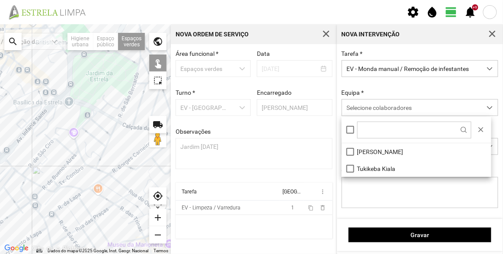
drag, startPoint x: 396, startPoint y: 155, endPoint x: 288, endPoint y: 168, distance: 108.9
click at [396, 155] on li "[PERSON_NAME]" at bounding box center [417, 151] width 150 height 17
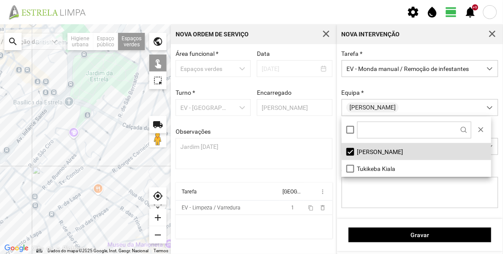
click at [83, 116] on div at bounding box center [85, 139] width 171 height 230
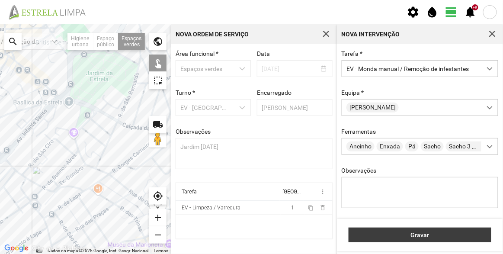
click at [426, 236] on span "Gravar" at bounding box center [421, 235] width 134 height 7
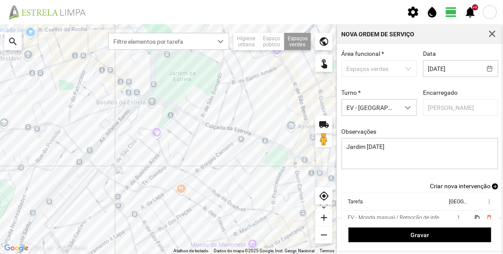
click at [462, 187] on span "Criar nova intervenção" at bounding box center [460, 186] width 61 height 7
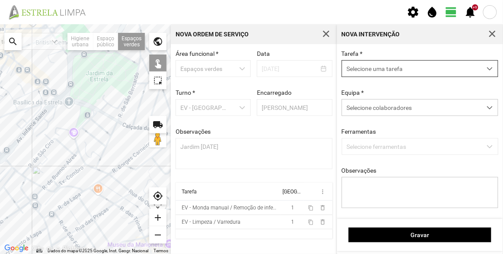
click at [382, 68] on span "Selecione uma tarefa" at bounding box center [411, 69] width 139 height 16
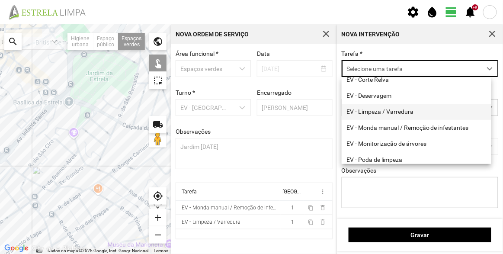
scroll to position [39, 0]
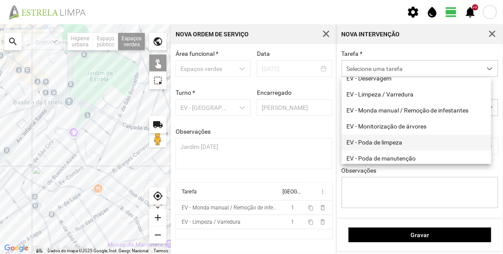
click at [394, 142] on li "EV - Poda de limpeza" at bounding box center [417, 143] width 150 height 16
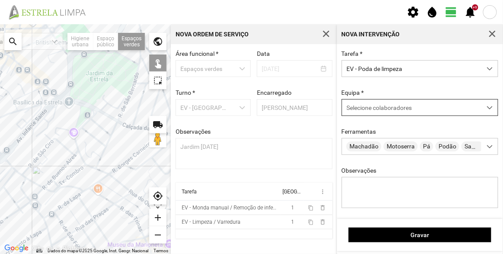
click at [391, 102] on div "Selecione colaboradores" at bounding box center [411, 108] width 139 height 16
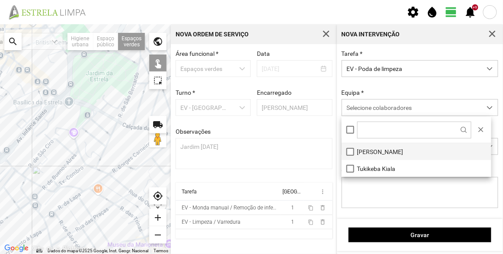
click at [368, 147] on li "[PERSON_NAME]" at bounding box center [417, 151] width 150 height 17
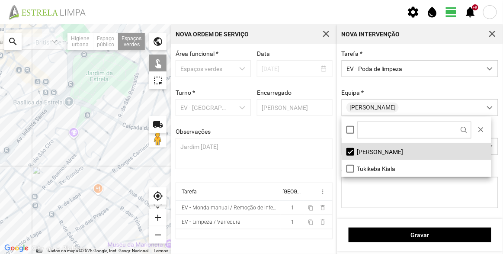
click at [84, 116] on div at bounding box center [85, 139] width 171 height 230
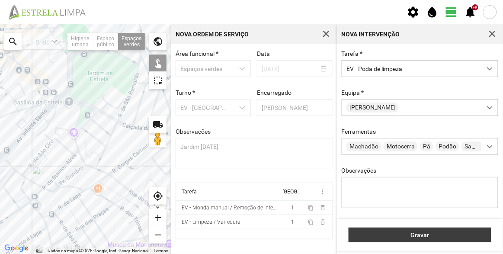
click at [399, 235] on span "Gravar" at bounding box center [421, 235] width 134 height 7
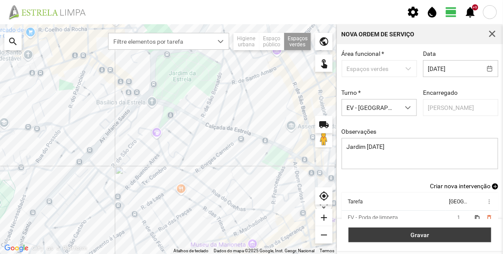
click at [437, 235] on span "Gravar" at bounding box center [421, 235] width 134 height 7
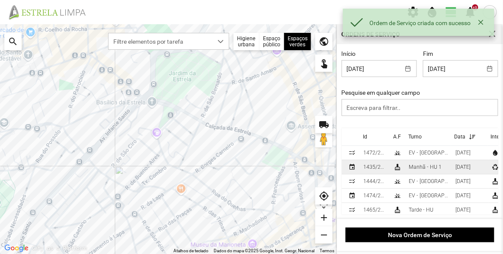
scroll to position [37, 0]
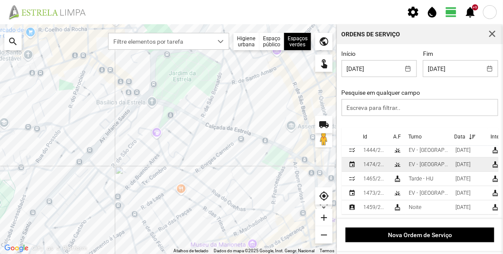
click at [387, 160] on td "1474/2025" at bounding box center [375, 165] width 30 height 14
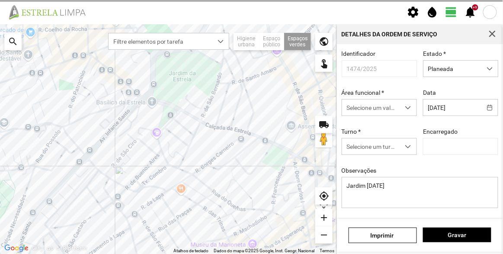
type input "[PERSON_NAME]"
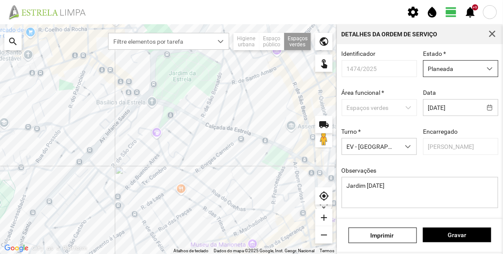
click at [458, 71] on span "Planeada" at bounding box center [453, 69] width 58 height 16
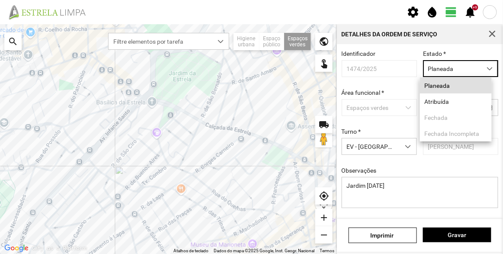
scroll to position [4, 36]
click at [445, 103] on li "Atribuída" at bounding box center [456, 101] width 72 height 16
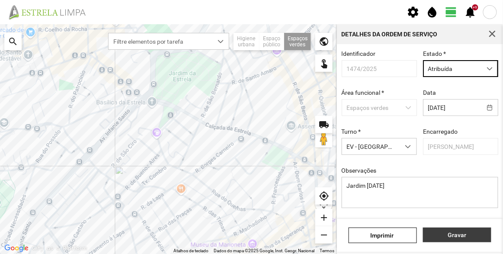
click at [456, 230] on button "Gravar" at bounding box center [457, 235] width 68 height 15
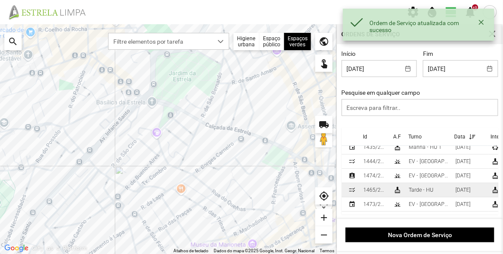
scroll to position [37, 0]
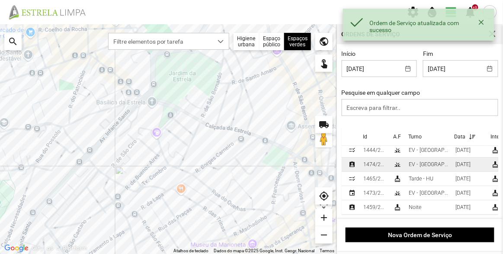
click at [381, 161] on div "1474/2025" at bounding box center [375, 164] width 23 height 6
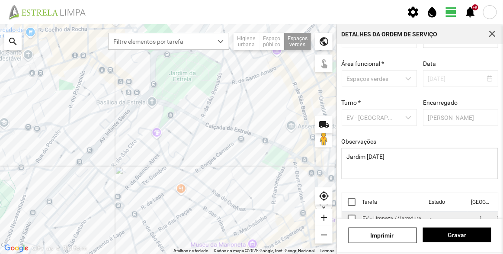
scroll to position [65, 0]
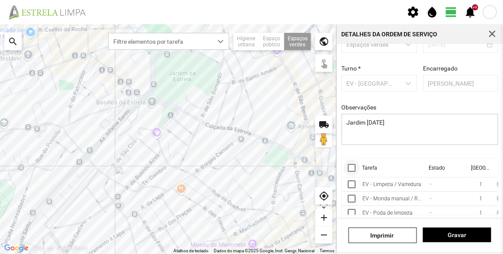
click at [355, 168] on div at bounding box center [352, 168] width 8 height 8
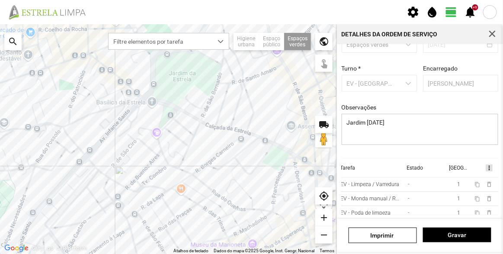
click at [486, 165] on span "more_vert" at bounding box center [489, 167] width 7 height 7
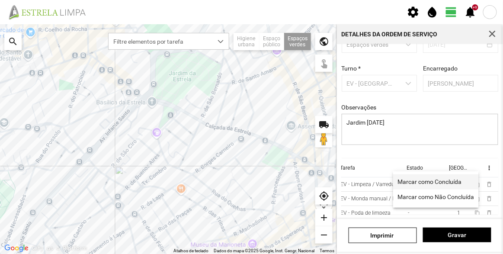
click at [440, 181] on span "Marcar como Concluída" at bounding box center [430, 182] width 64 height 6
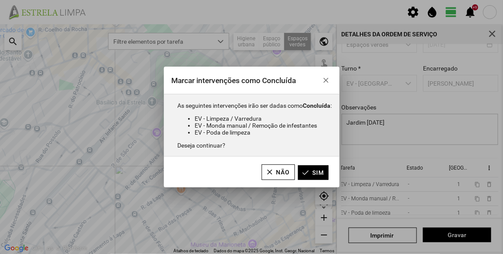
click at [320, 170] on button "Sim" at bounding box center [313, 172] width 31 height 15
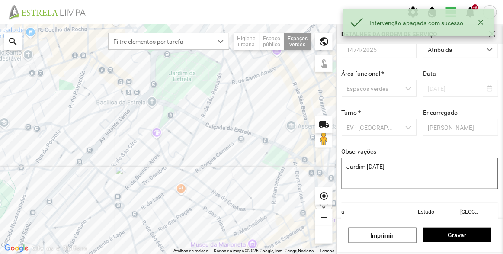
scroll to position [0, 0]
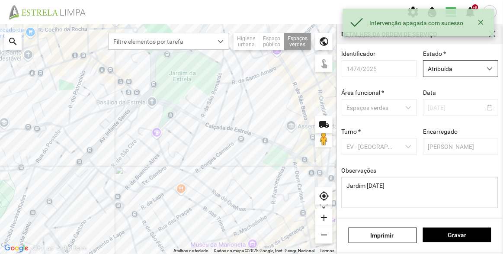
click at [450, 65] on span "Atribuída" at bounding box center [453, 69] width 58 height 16
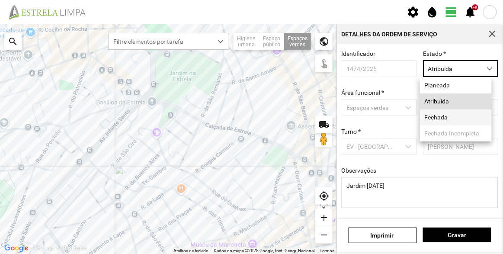
click at [449, 115] on li "Fechada" at bounding box center [456, 118] width 72 height 16
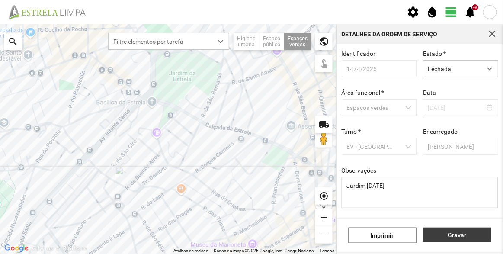
click at [460, 237] on span "Gravar" at bounding box center [457, 235] width 59 height 7
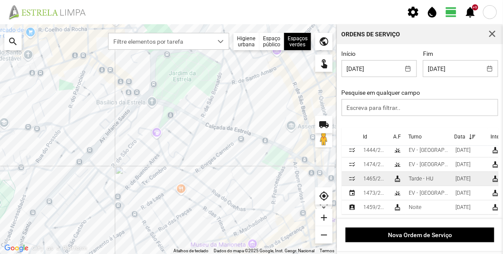
scroll to position [1, 0]
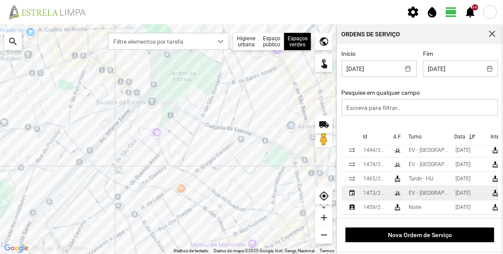
click at [419, 190] on div "EV - [GEOGRAPHIC_DATA] B" at bounding box center [429, 193] width 40 height 6
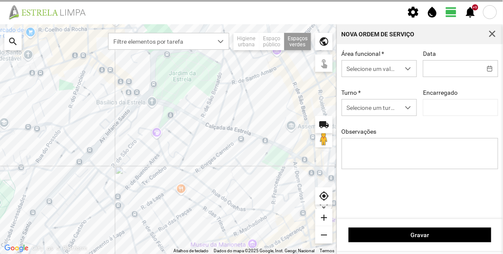
type input "[DATE]"
type textarea "[PERSON_NAME]"
type input "[PERSON_NAME]"
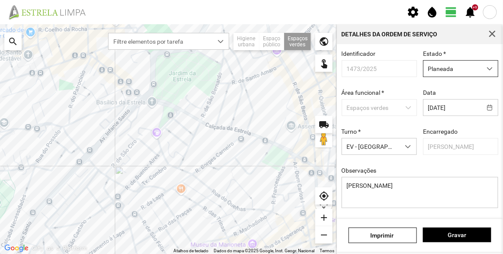
click at [461, 72] on span "Planeada" at bounding box center [453, 69] width 58 height 16
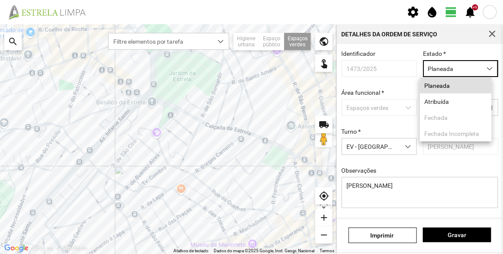
scroll to position [4, 36]
click at [449, 101] on li "Atribuída" at bounding box center [456, 101] width 72 height 16
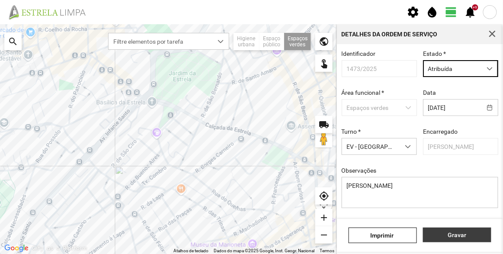
click at [467, 241] on button "Gravar" at bounding box center [457, 235] width 68 height 15
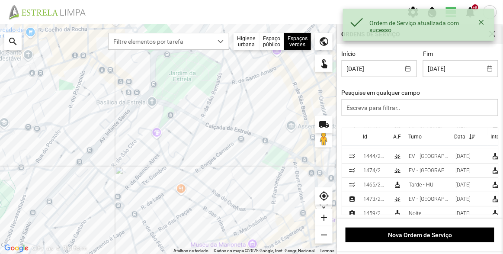
scroll to position [37, 0]
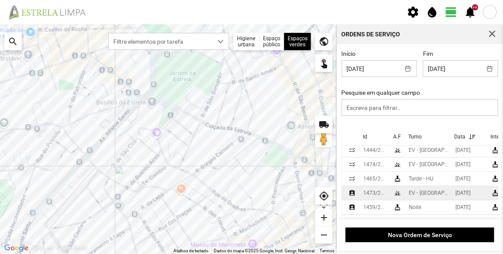
click at [382, 190] on div "1473/2025" at bounding box center [375, 193] width 23 height 6
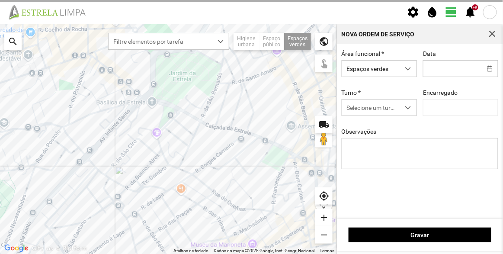
type input "[DATE]"
type input "[PERSON_NAME]"
type textarea "[PERSON_NAME]"
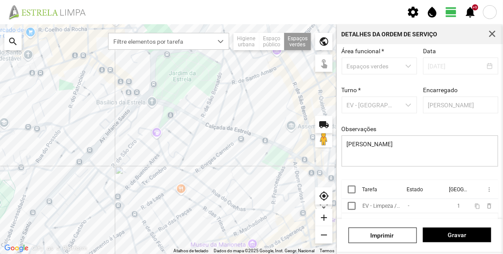
scroll to position [65, 0]
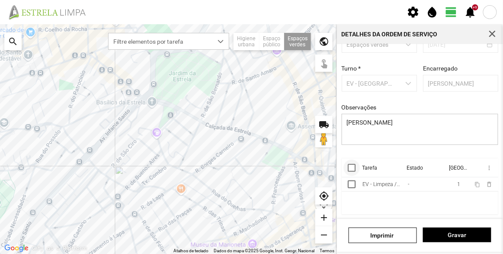
click at [349, 165] on div at bounding box center [352, 168] width 8 height 8
click at [486, 164] on span "more_vert" at bounding box center [489, 167] width 7 height 7
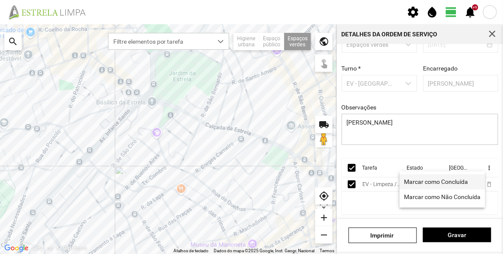
click at [437, 181] on span "Marcar como Concluída" at bounding box center [437, 182] width 64 height 6
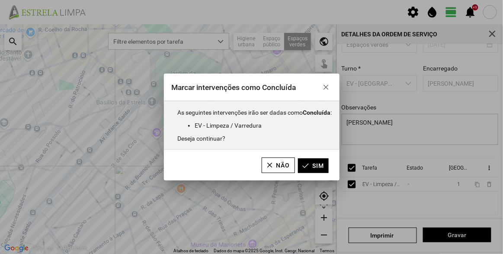
drag, startPoint x: 317, startPoint y: 167, endPoint x: 382, endPoint y: 138, distance: 71.3
click at [317, 166] on button "Sim" at bounding box center [313, 165] width 31 height 15
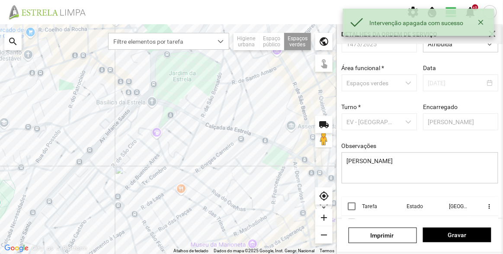
scroll to position [0, 0]
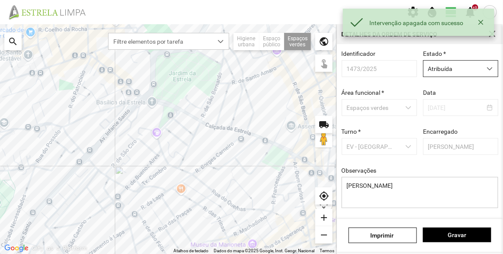
click at [453, 73] on span "Atribuída" at bounding box center [453, 69] width 58 height 16
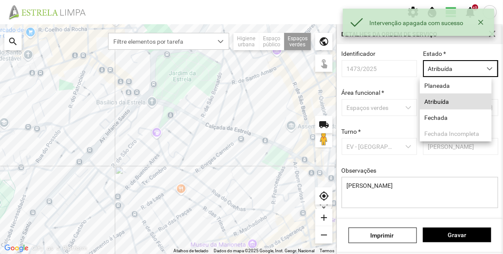
scroll to position [4, 36]
click at [448, 124] on li "Fechada" at bounding box center [456, 118] width 72 height 16
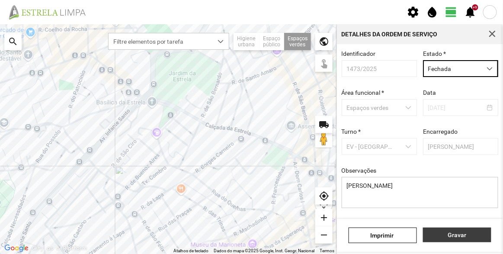
click at [469, 238] on span "Gravar" at bounding box center [457, 235] width 59 height 7
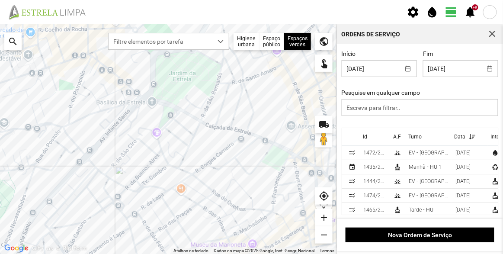
click at [218, 201] on div at bounding box center [168, 139] width 337 height 230
